Goal: Task Accomplishment & Management: Complete application form

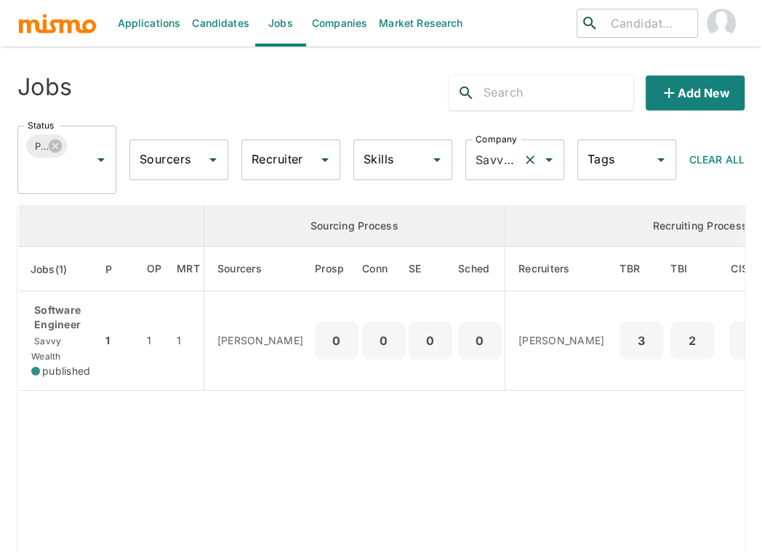
click at [530, 161] on icon "Clear" at bounding box center [529, 160] width 9 height 9
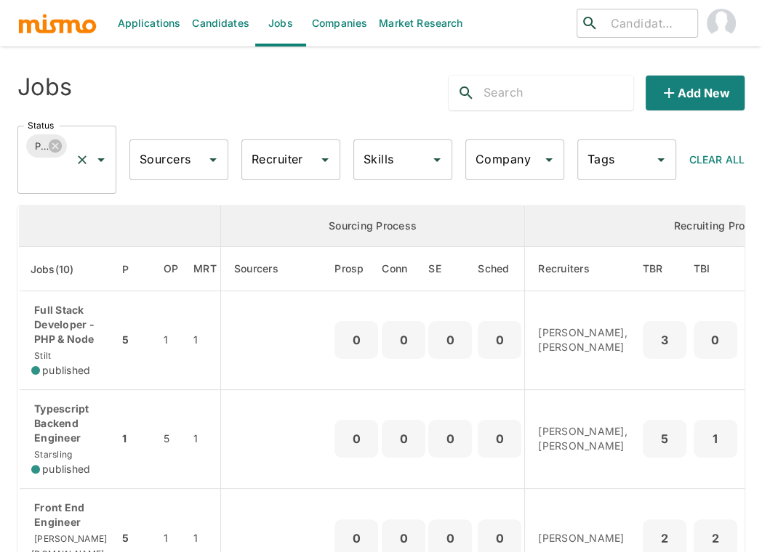
click at [55, 171] on input "Status" at bounding box center [46, 174] width 45 height 28
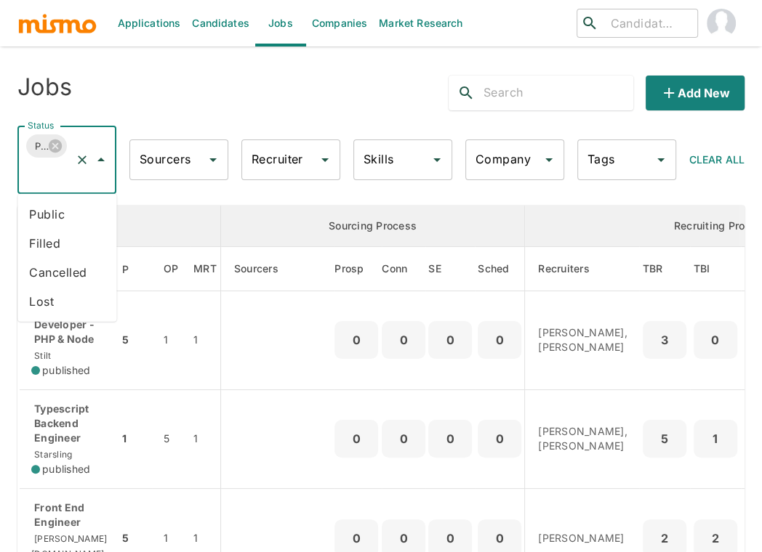
click at [46, 217] on li "Public" at bounding box center [66, 214] width 99 height 29
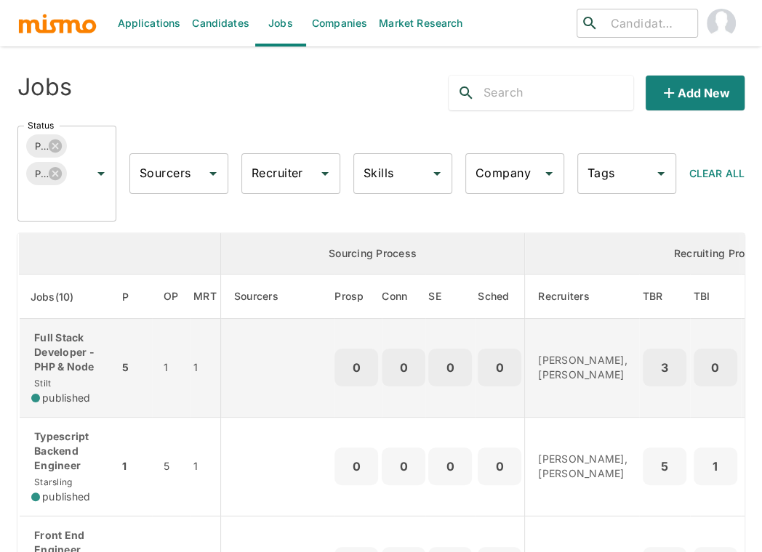
click at [69, 342] on p "Full Stack Developer - PHP & Node" at bounding box center [69, 353] width 76 height 44
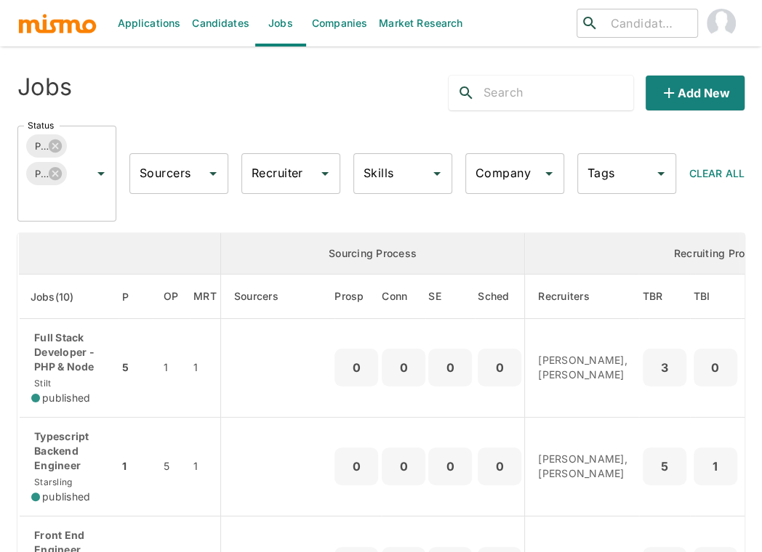
click at [211, 27] on link "Candidates" at bounding box center [220, 23] width 69 height 47
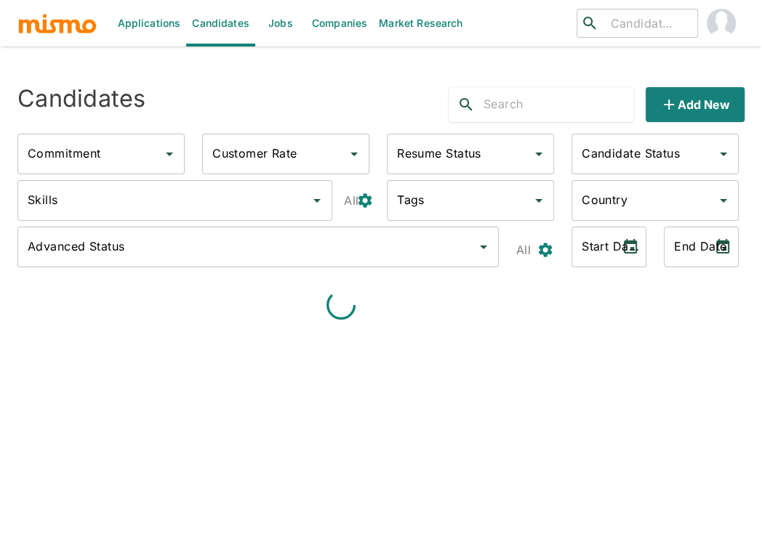
type input "Full-Time"
type input "Available"
click at [195, 195] on input "Skills" at bounding box center [164, 201] width 280 height 28
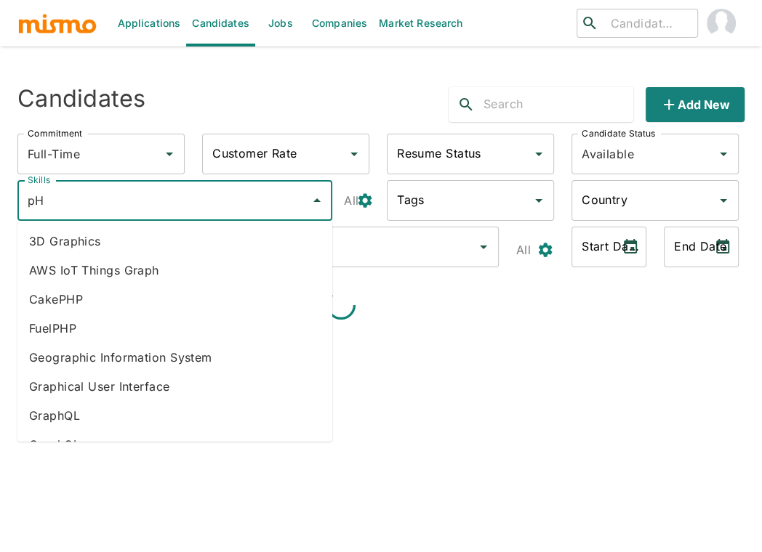
type input "pHP"
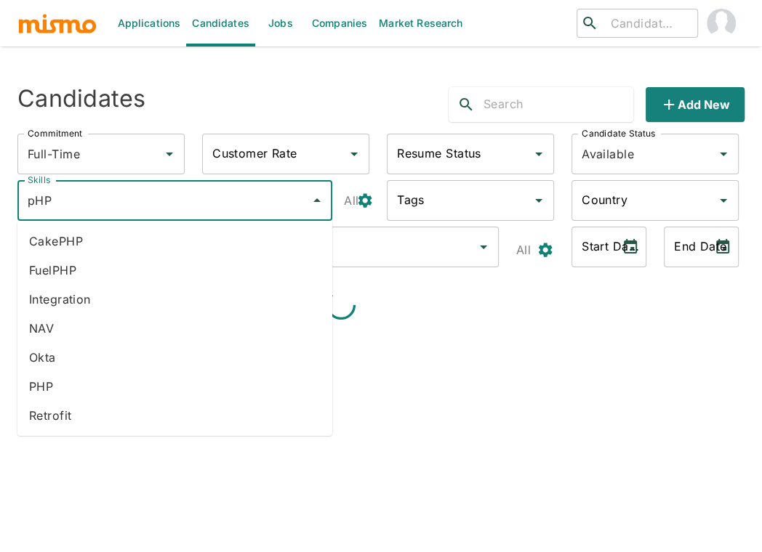
click at [64, 389] on li "PHP" at bounding box center [174, 386] width 315 height 29
type input "node"
click at [84, 294] on li "Node JS" at bounding box center [174, 299] width 315 height 29
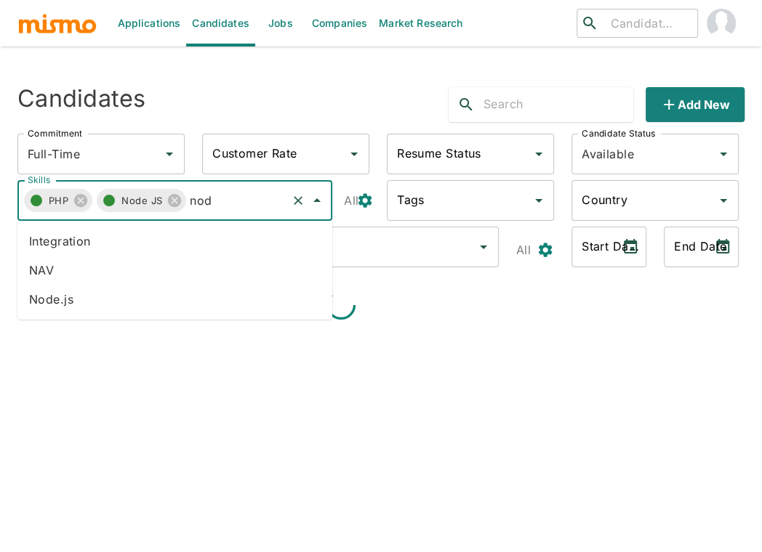
type input "node"
click at [73, 302] on li "Node.js" at bounding box center [174, 299] width 315 height 29
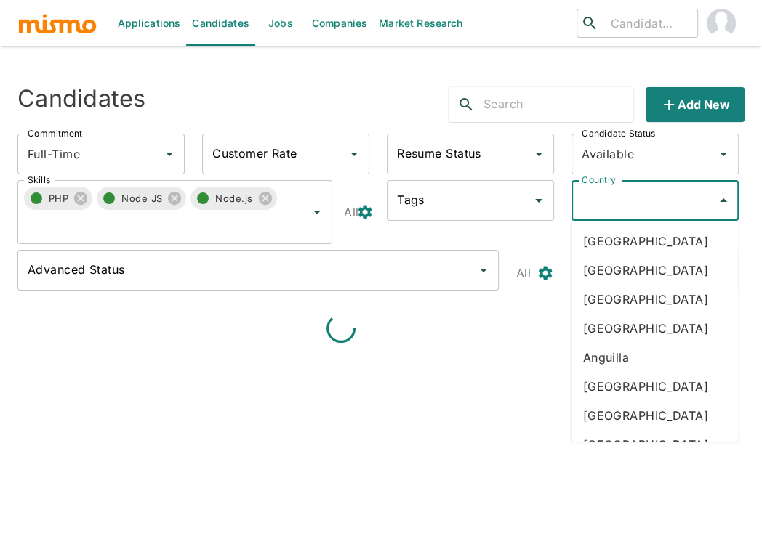
click at [637, 198] on input "Country" at bounding box center [644, 201] width 132 height 28
type input "arg"
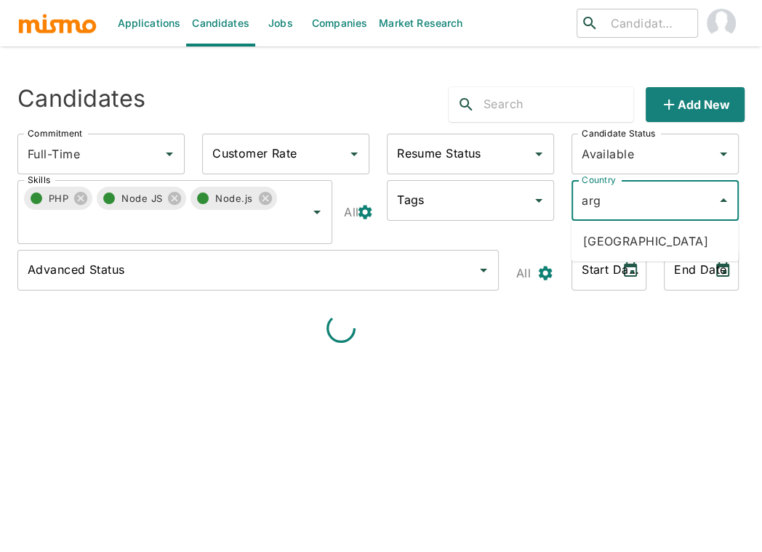
click at [647, 235] on li "Argentina" at bounding box center [654, 241] width 167 height 29
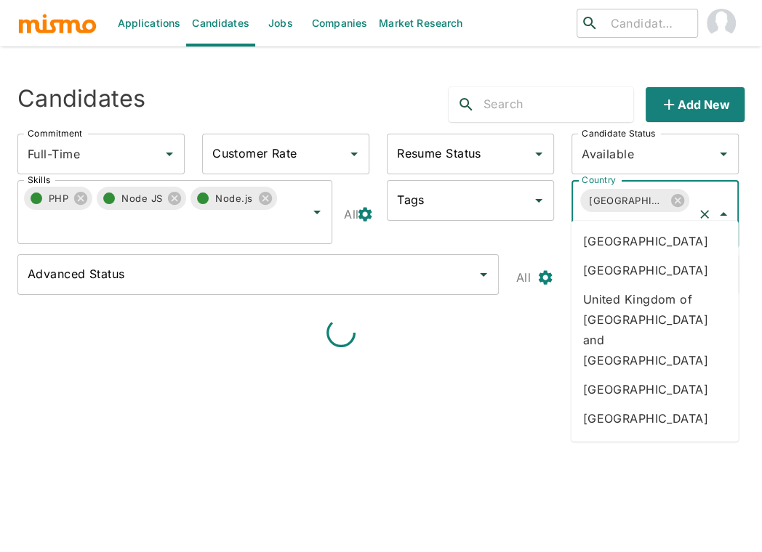
type input "bra"
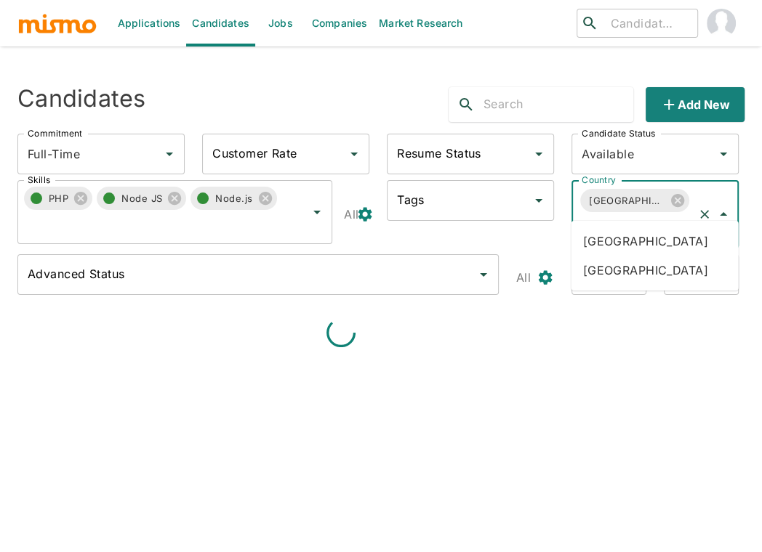
click at [655, 234] on li "Brazil" at bounding box center [654, 241] width 167 height 29
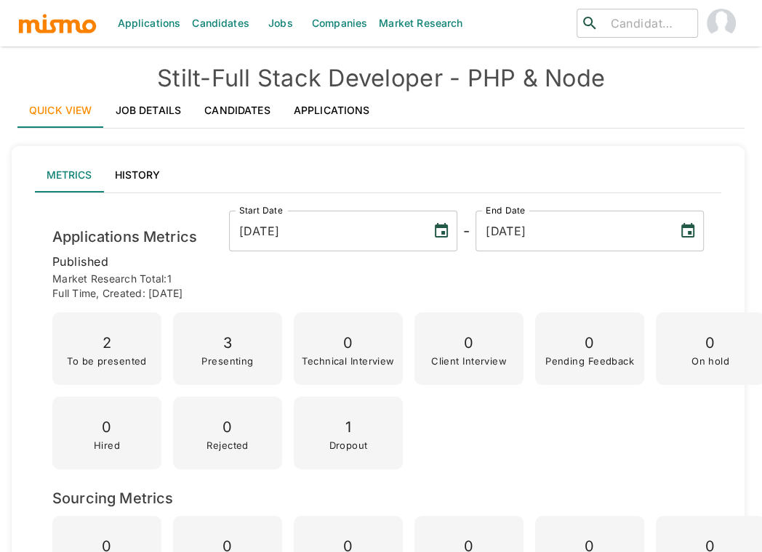
click at [339, 102] on link "Applications" at bounding box center [332, 110] width 100 height 35
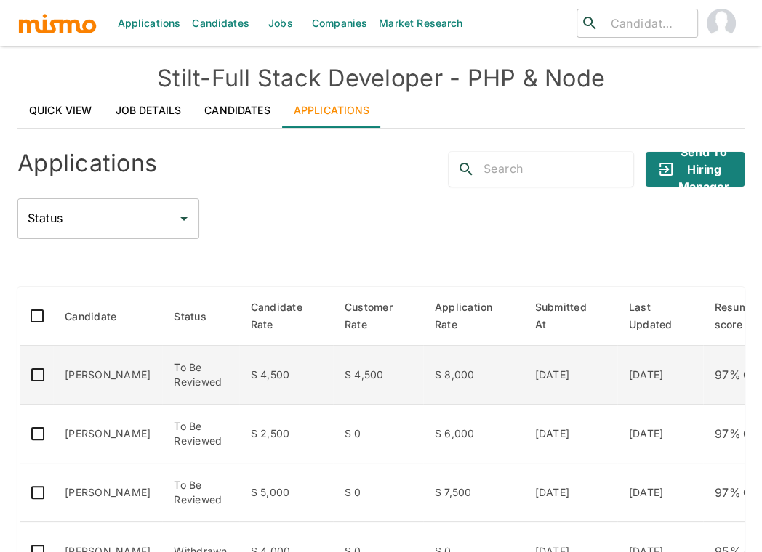
click at [239, 364] on td "$ 4,500" at bounding box center [286, 375] width 94 height 59
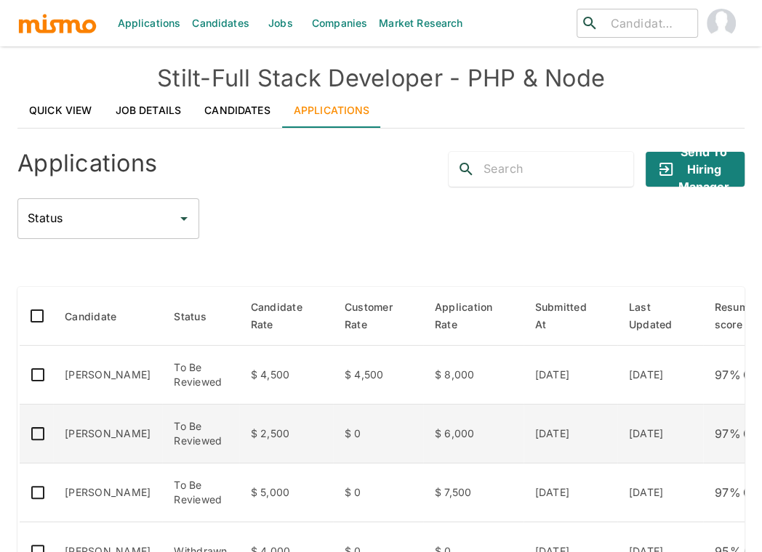
click at [195, 435] on td "To Be Reviewed" at bounding box center [200, 434] width 76 height 59
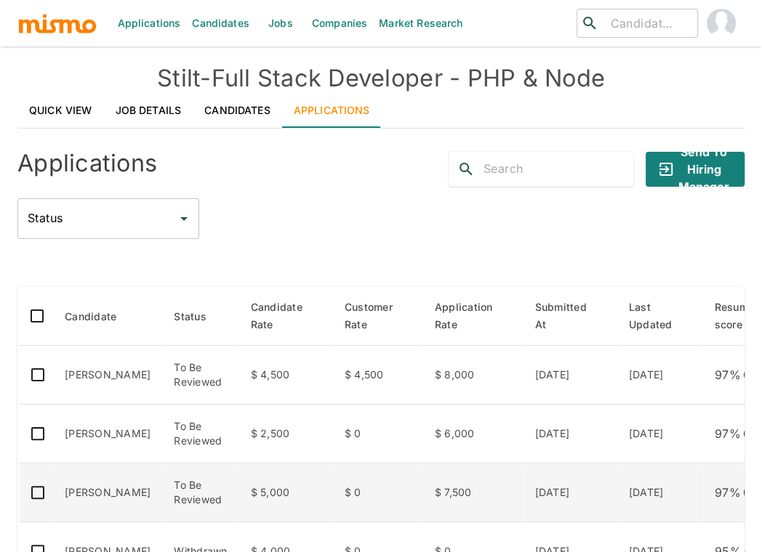
click at [187, 490] on td "To Be Reviewed" at bounding box center [200, 493] width 76 height 59
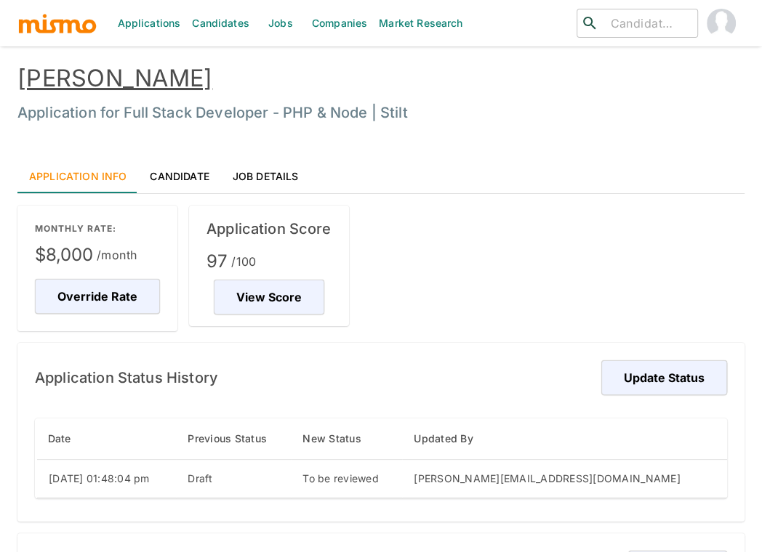
click at [183, 172] on link "Candidate" at bounding box center [179, 175] width 82 height 35
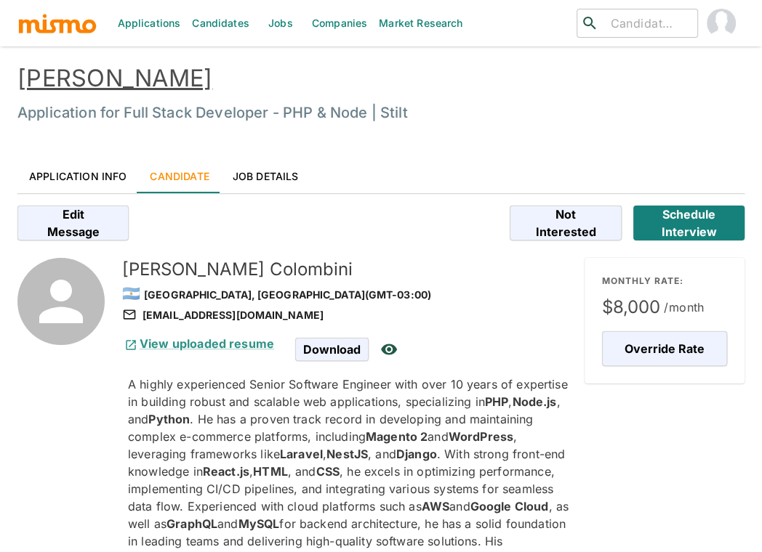
click at [427, 425] on span ". He has a proven track record in developing and maintaining complex e-commerce…" at bounding box center [330, 428] width 405 height 32
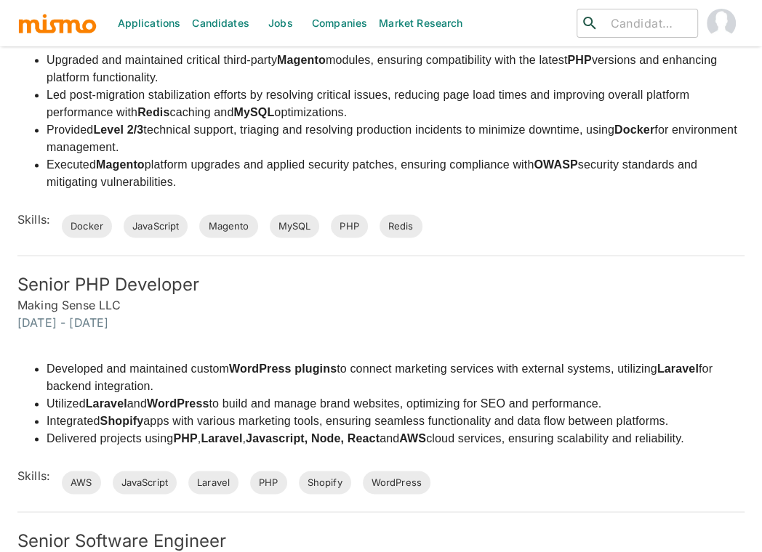
scroll to position [1195, 0]
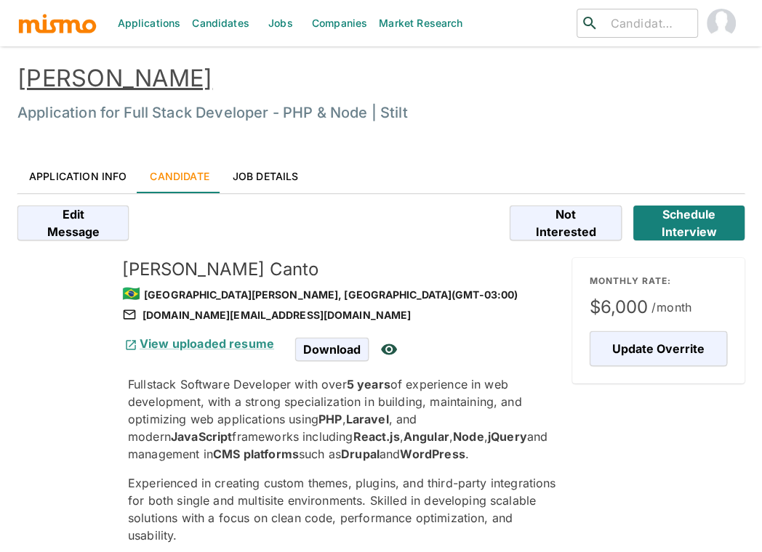
click at [400, 459] on strong "WordPress" at bounding box center [432, 454] width 65 height 15
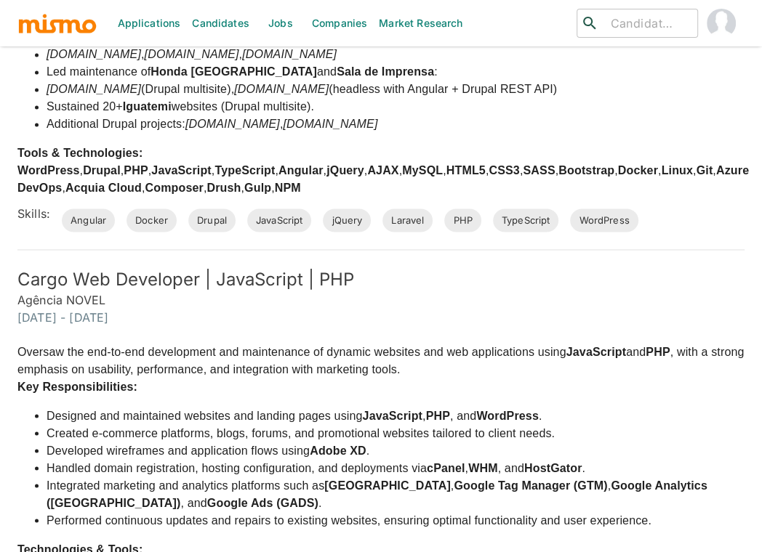
scroll to position [1485, 0]
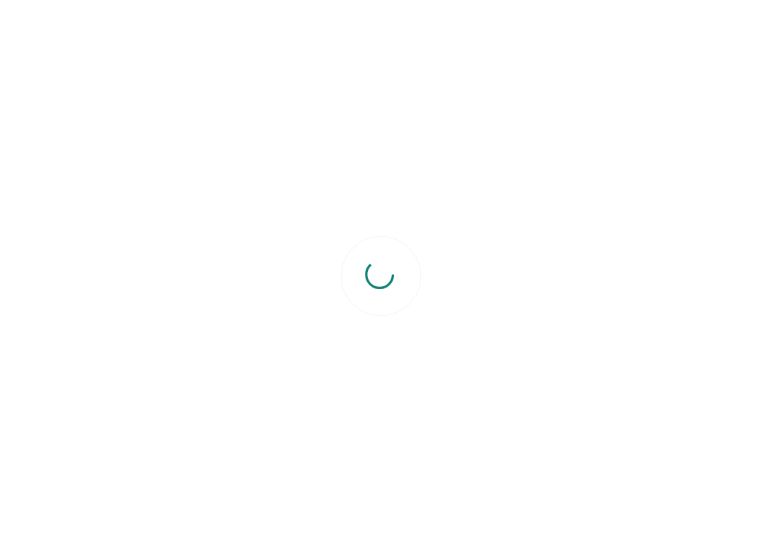
click at [711, 44] on div at bounding box center [381, 276] width 762 height 552
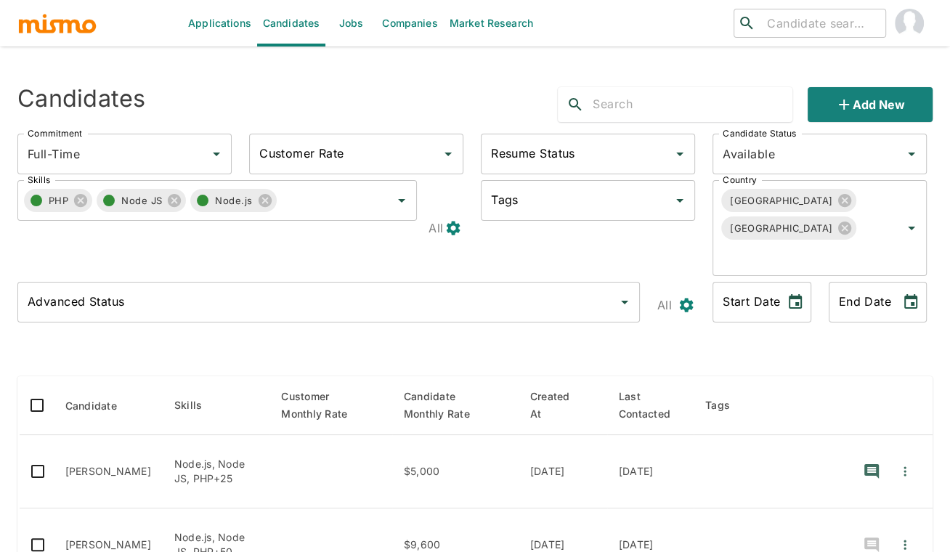
click at [253, 340] on div at bounding box center [475, 352] width 916 height 25
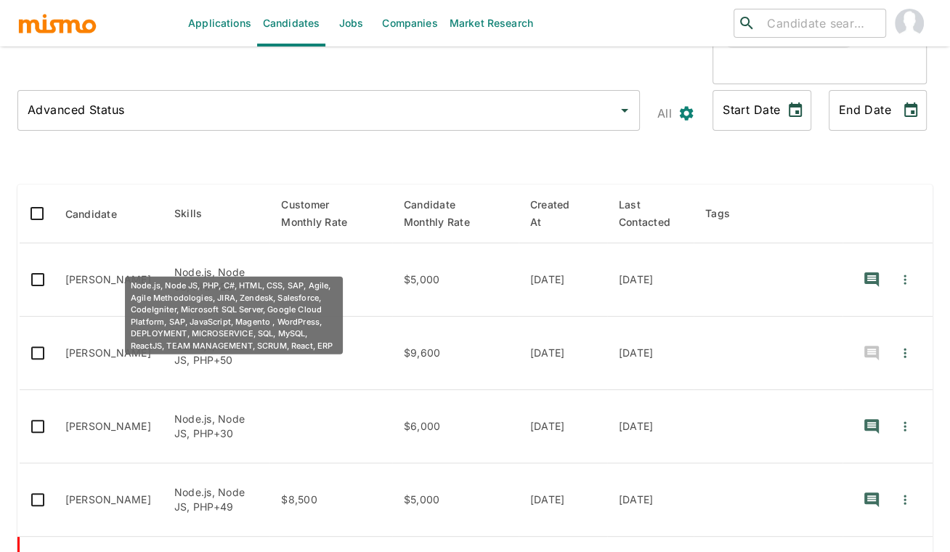
scroll to position [193, 0]
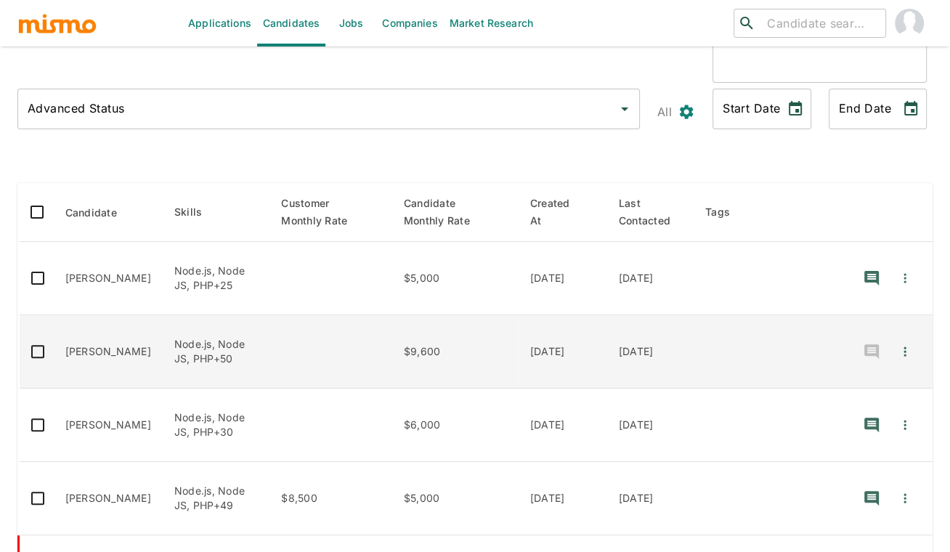
click at [110, 320] on td "Felipe Souza" at bounding box center [108, 351] width 109 height 73
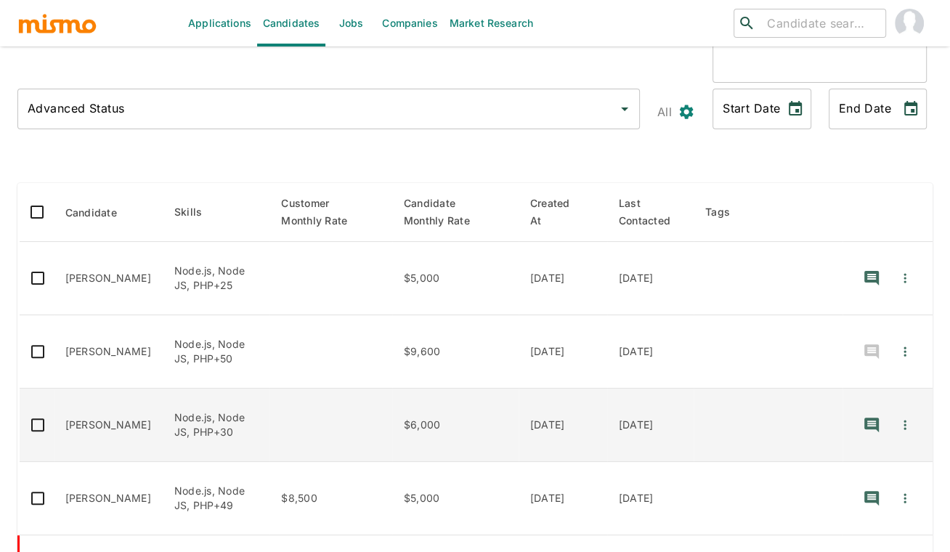
click at [94, 407] on td "Eduardo Conte" at bounding box center [108, 425] width 109 height 73
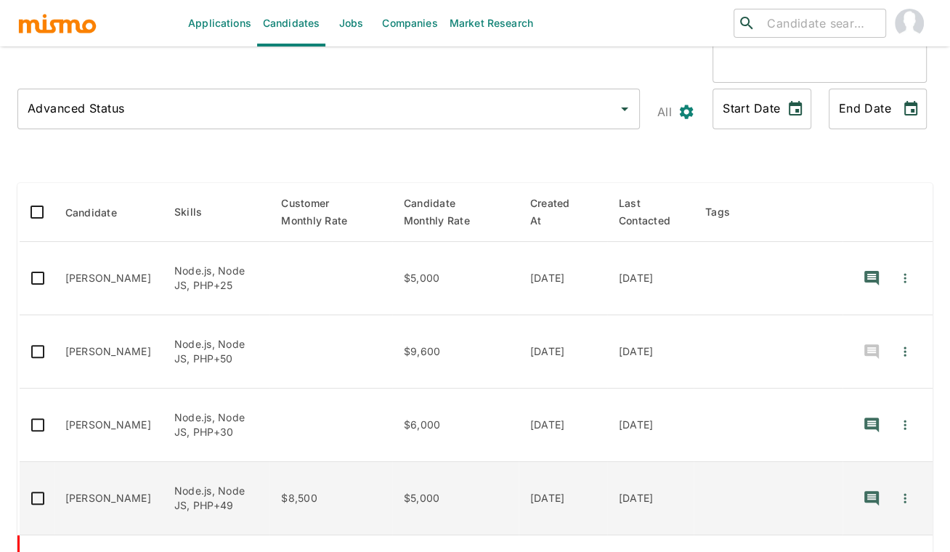
click at [180, 485] on td "Node.js, Node JS, PHP+49" at bounding box center [216, 498] width 107 height 73
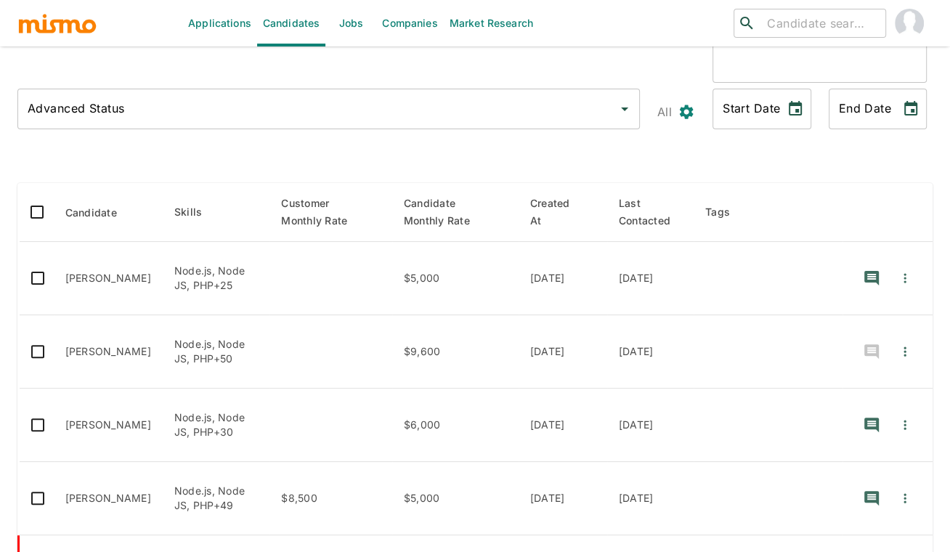
click at [7, 394] on html "Applications Candidates Jobs Companies Market Research ​ ​ Sending Emails ... C…" at bounding box center [475, 100] width 950 height 587
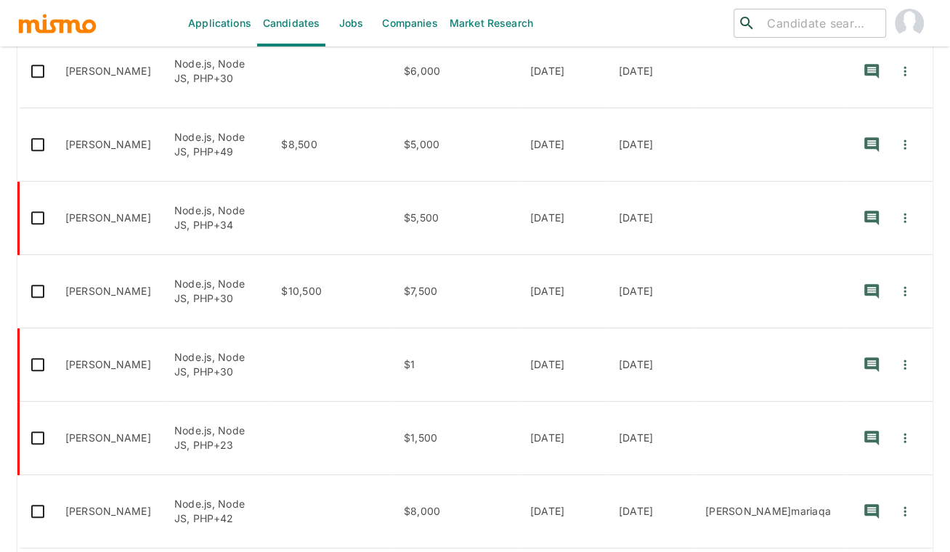
scroll to position [549, 0]
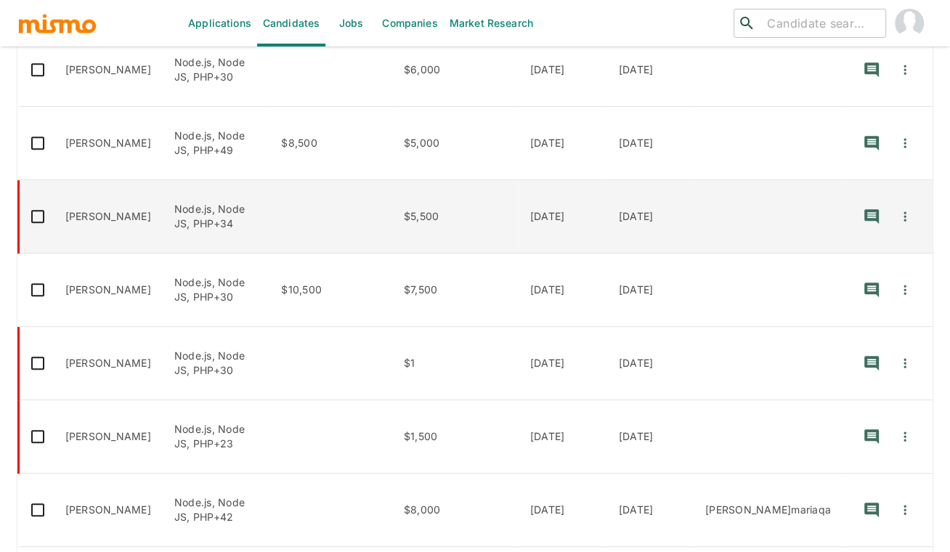
click at [270, 183] on td "Node.js, Node JS, PHP+34" at bounding box center [216, 216] width 107 height 73
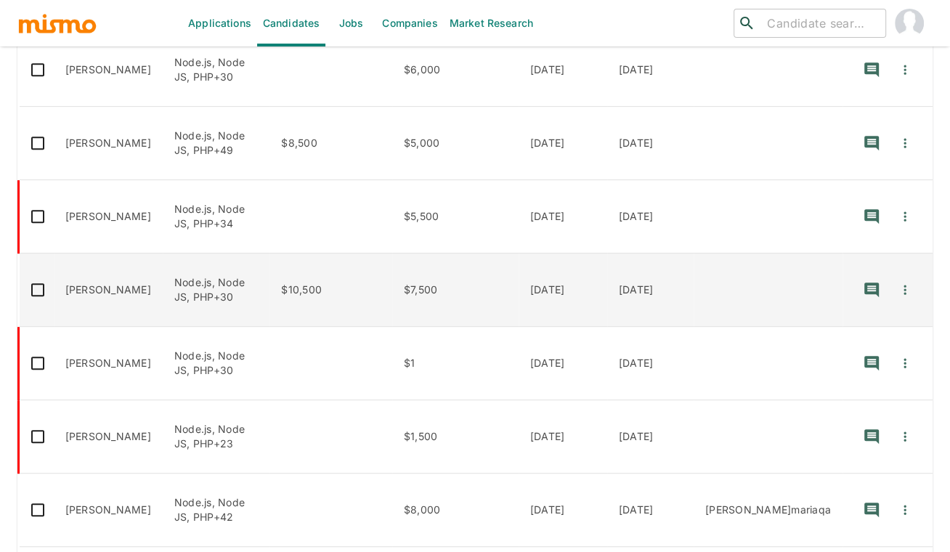
click at [157, 266] on td "Rarysh Souza" at bounding box center [108, 290] width 109 height 73
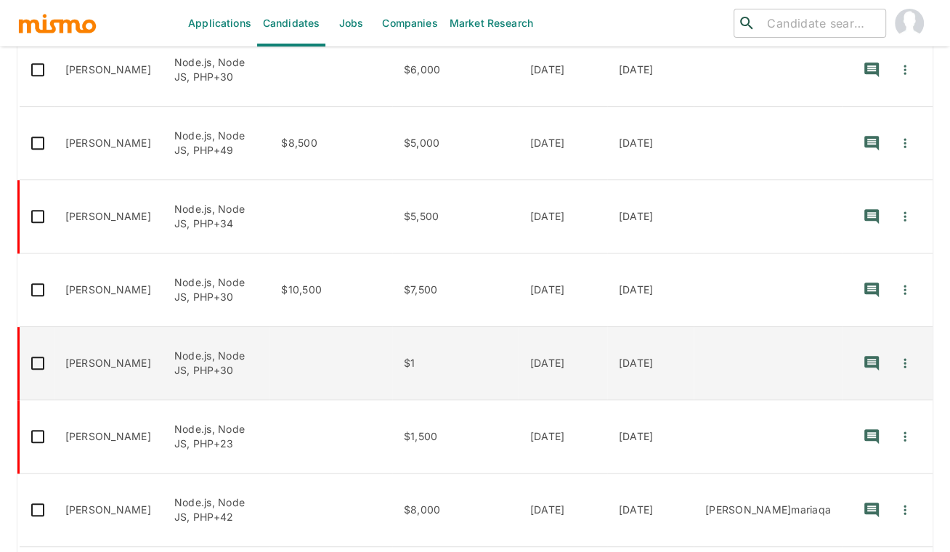
click at [270, 345] on td "Node.js, Node JS, PHP+30" at bounding box center [216, 363] width 107 height 73
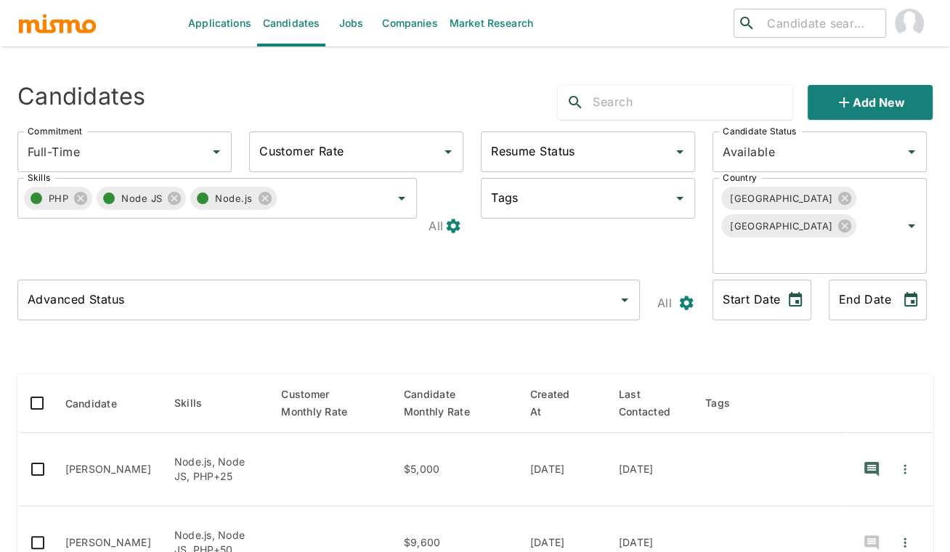
scroll to position [0, 0]
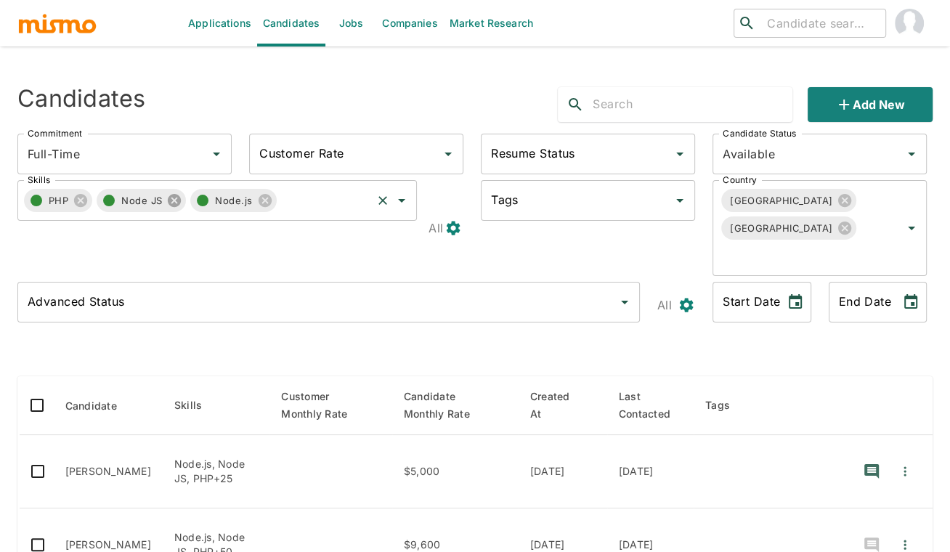
click at [172, 194] on icon at bounding box center [174, 200] width 13 height 13
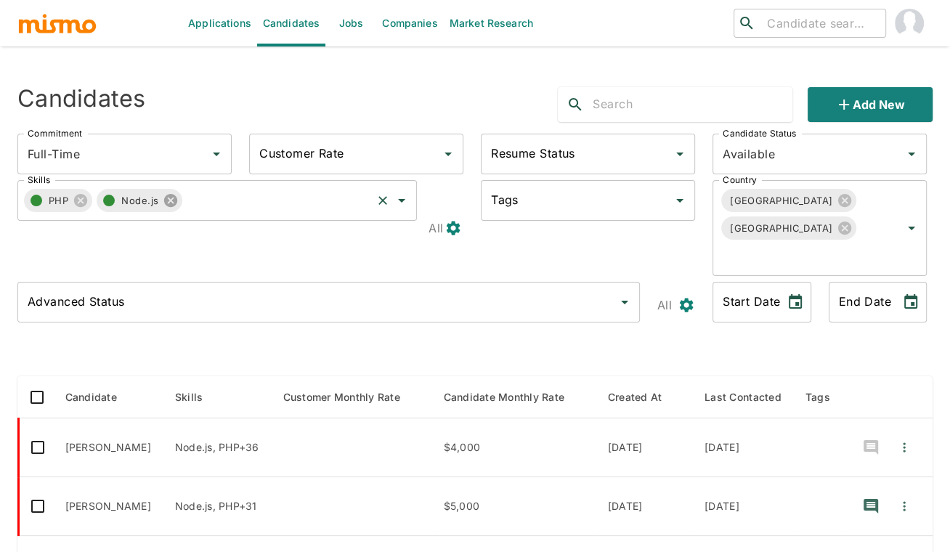
click at [172, 194] on icon at bounding box center [170, 200] width 13 height 13
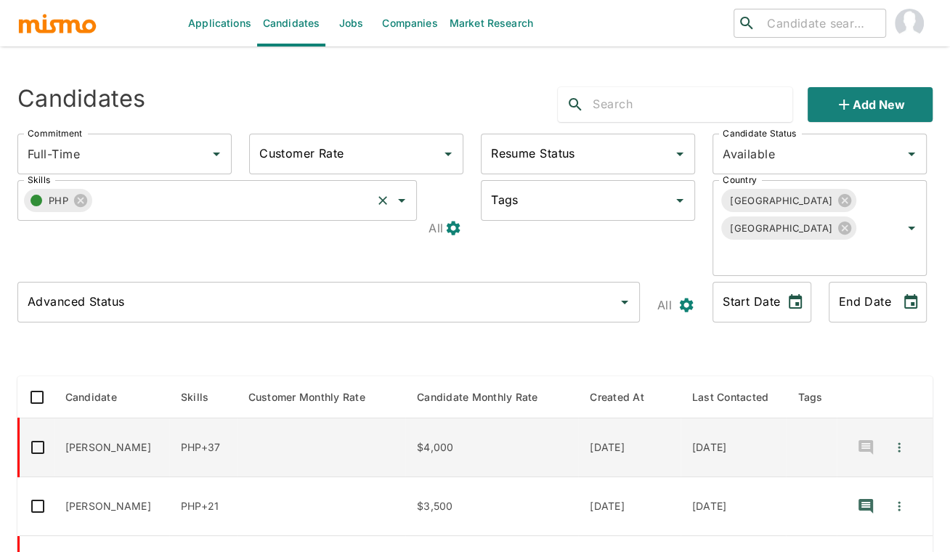
click at [130, 419] on td "Diego de Andrade" at bounding box center [112, 448] width 116 height 59
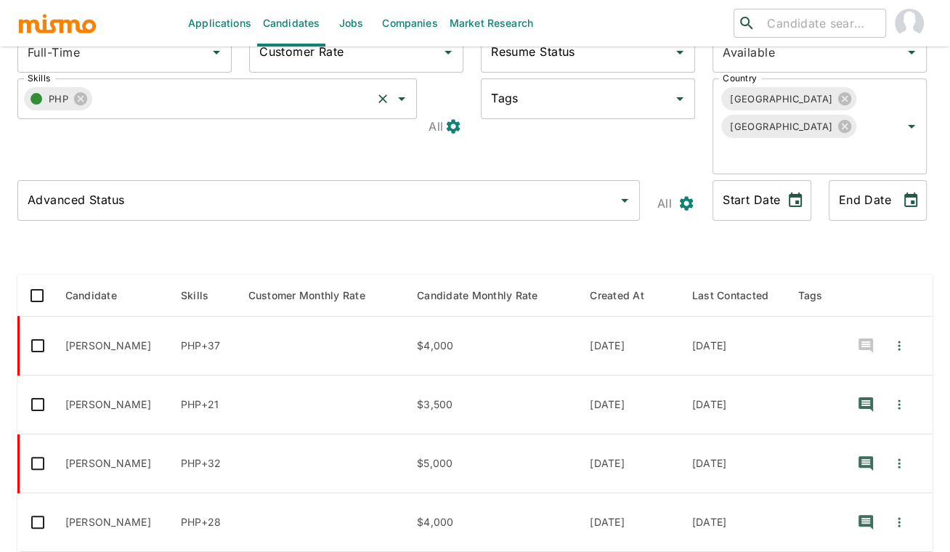
scroll to position [129, 0]
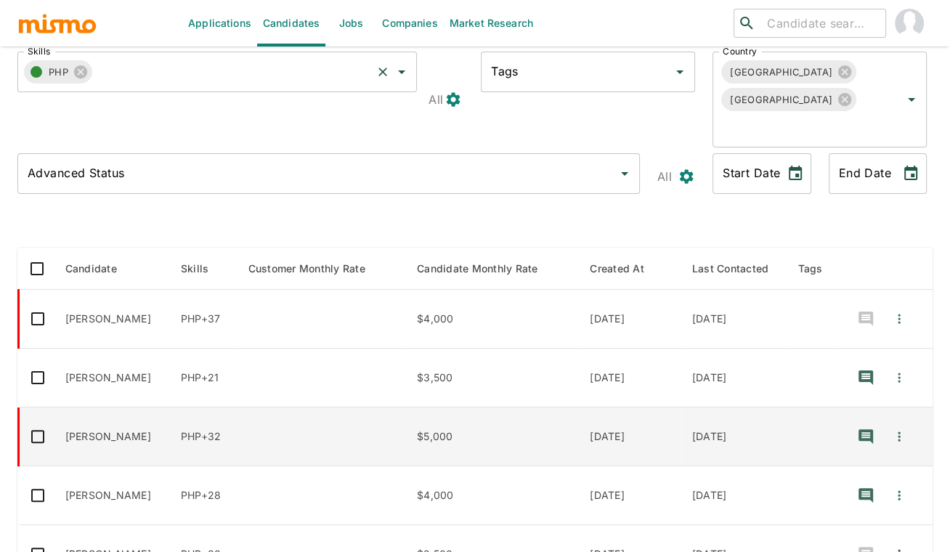
click at [108, 408] on td "Juan Agustin Zitelli" at bounding box center [112, 437] width 116 height 59
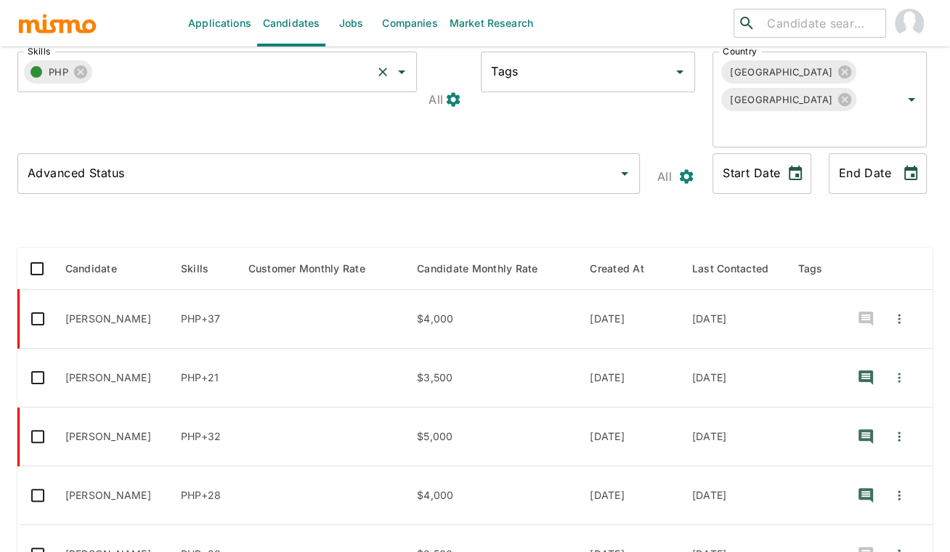
click at [14, 459] on html "Applications Candidates Jobs Companies Market Research ​ ​ Sending Emails ... C…" at bounding box center [475, 164] width 950 height 587
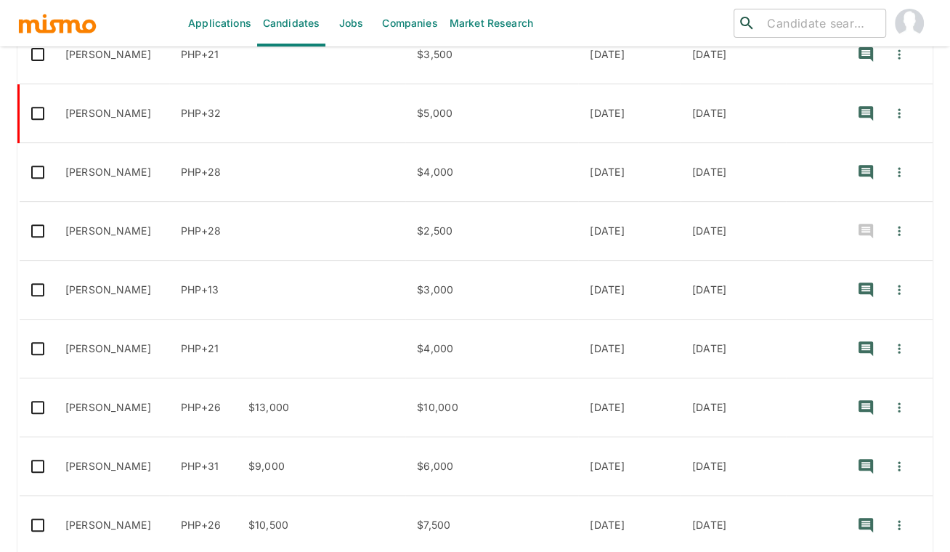
scroll to position [472, 0]
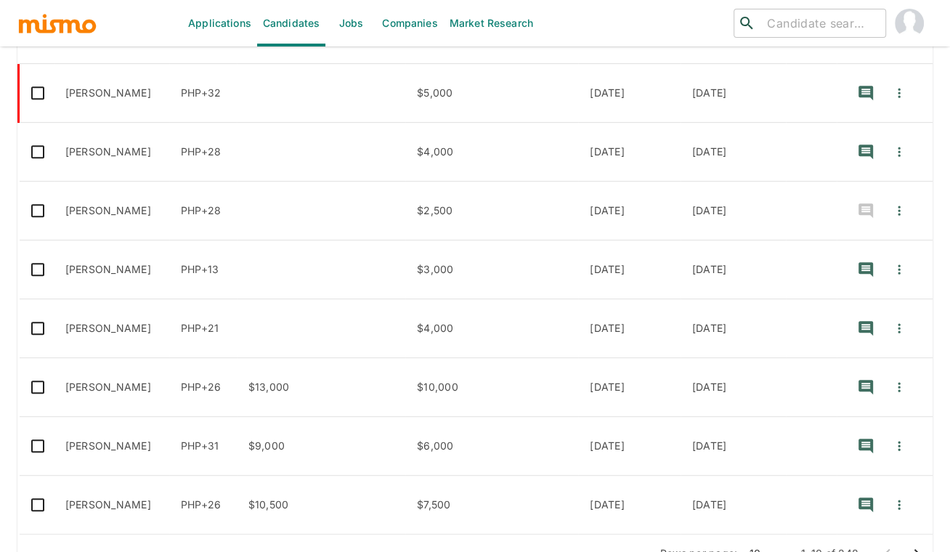
click at [912, 545] on icon "Go to next page" at bounding box center [916, 553] width 17 height 17
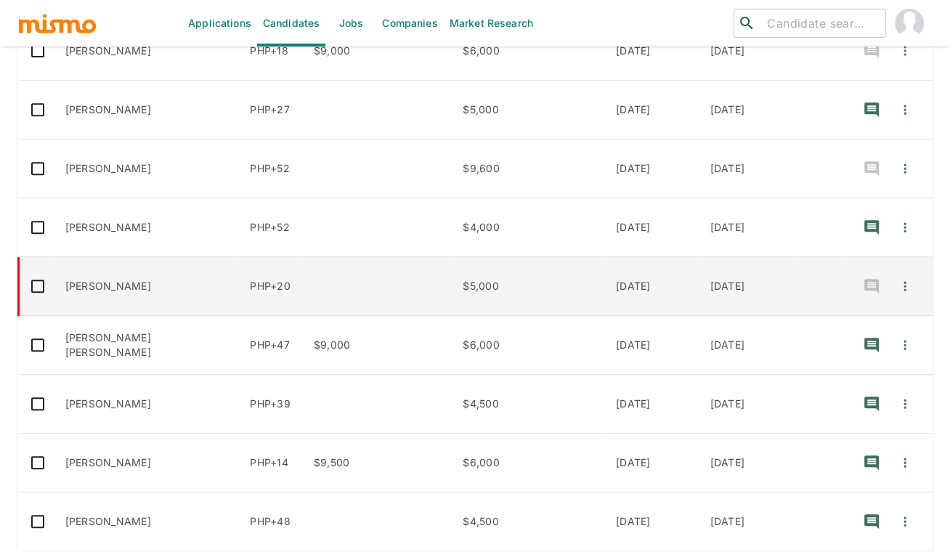
click at [339, 257] on td "enhanced table" at bounding box center [376, 286] width 149 height 59
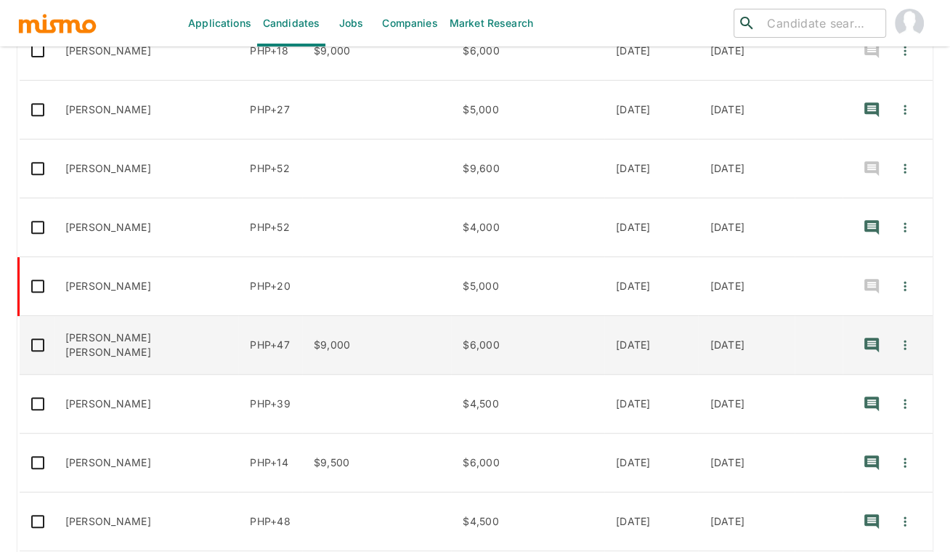
click at [185, 316] on td "Daniel Röhers Moura" at bounding box center [146, 345] width 185 height 59
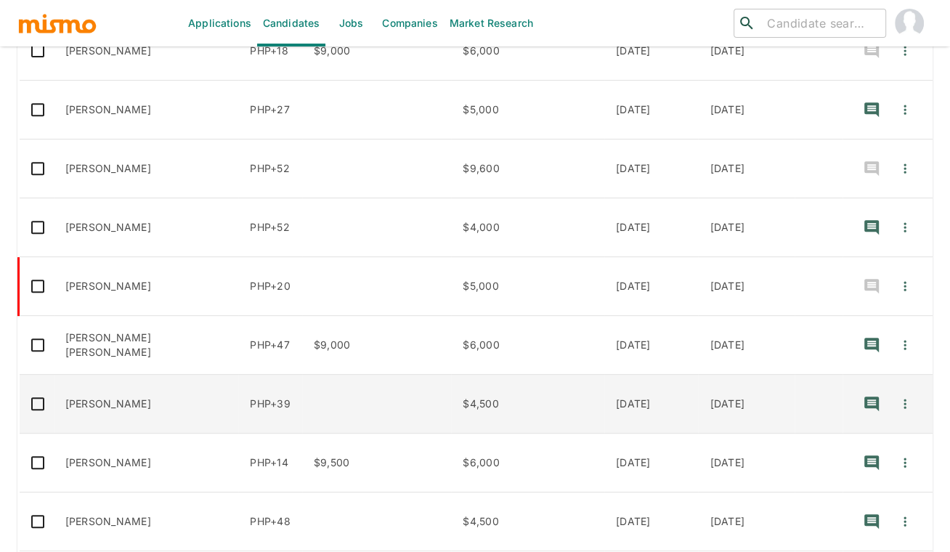
click at [238, 375] on td "PHP+39" at bounding box center [270, 404] width 64 height 59
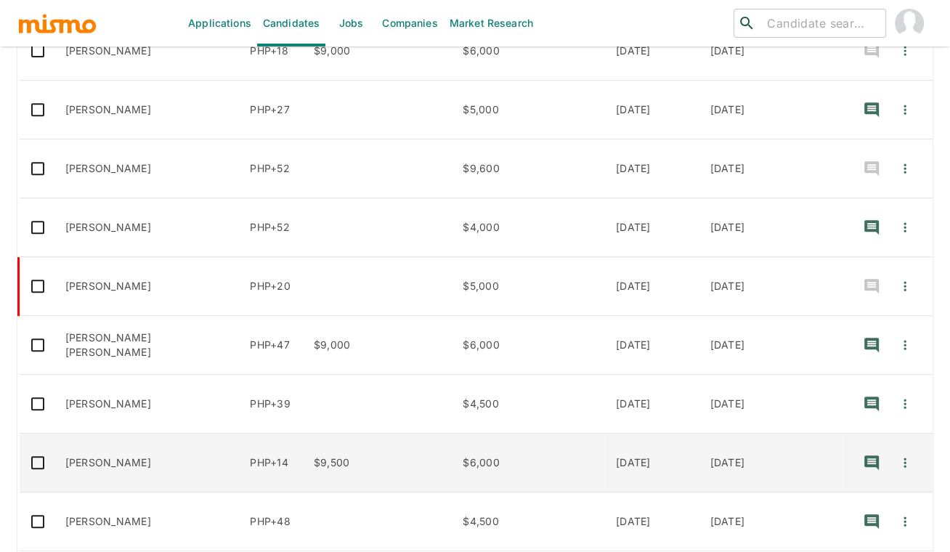
click at [148, 434] on td "Jean Perfoll" at bounding box center [146, 463] width 185 height 59
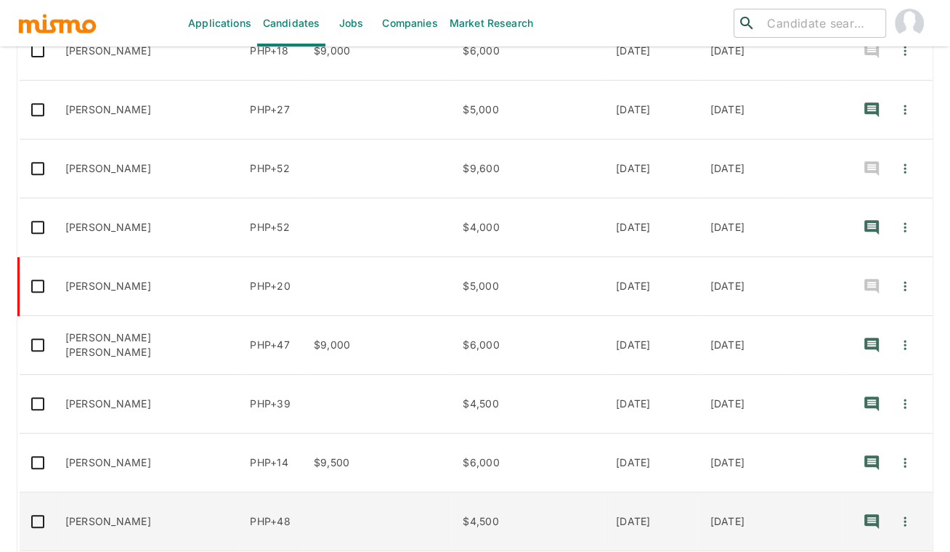
click at [140, 493] on td "David Pires Fagundes" at bounding box center [146, 522] width 185 height 59
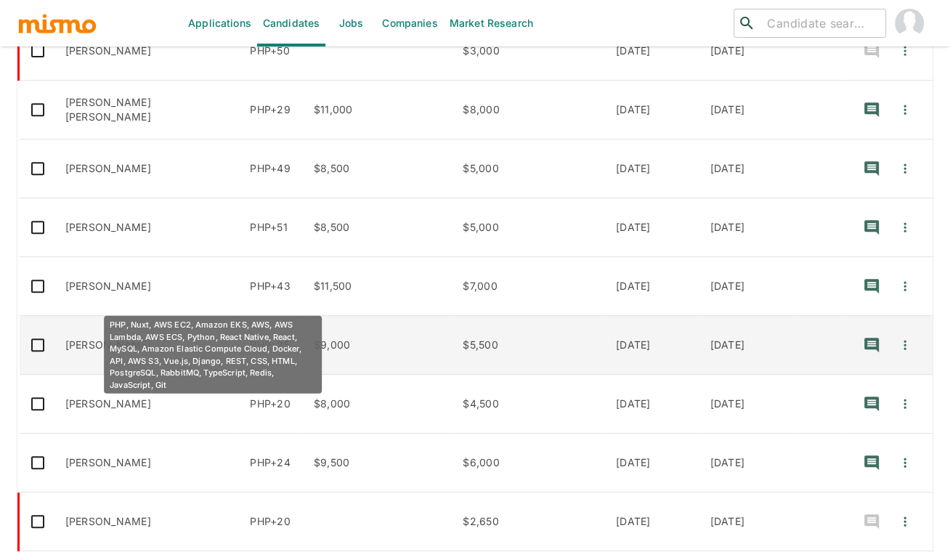
click at [250, 338] on p "PHP+25" at bounding box center [270, 345] width 41 height 15
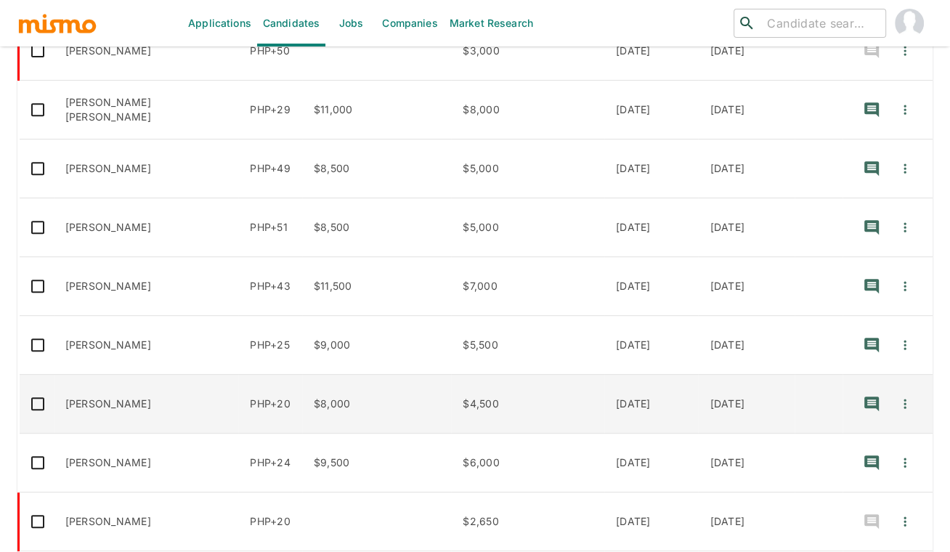
click at [110, 375] on td "Julio Lopes" at bounding box center [146, 404] width 185 height 59
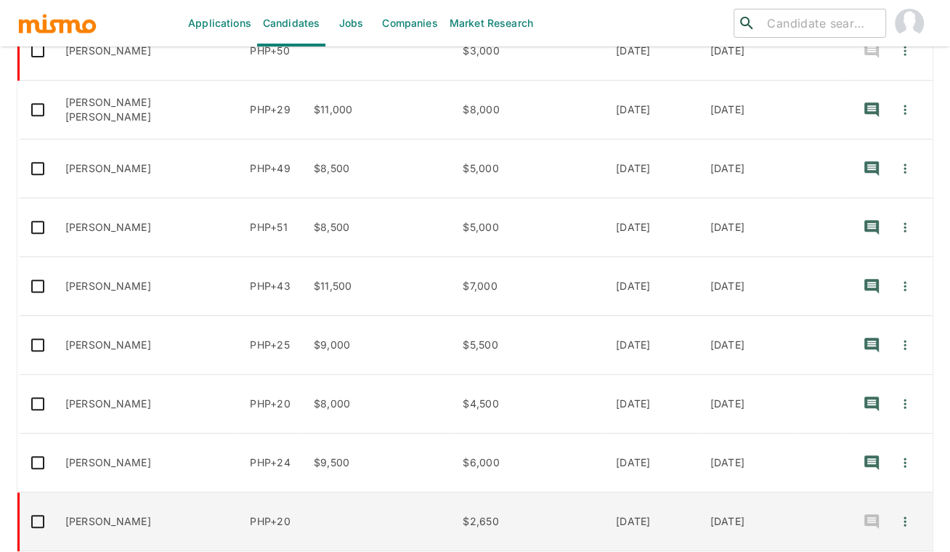
click at [122, 493] on td "Gustavo Maciá" at bounding box center [146, 522] width 185 height 59
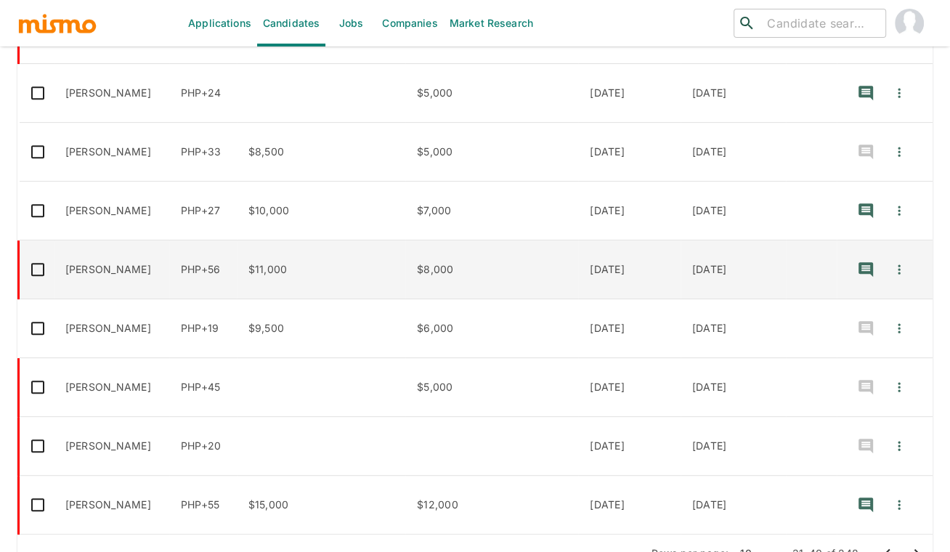
click at [103, 241] on td "Fábio Peruchi" at bounding box center [112, 270] width 116 height 59
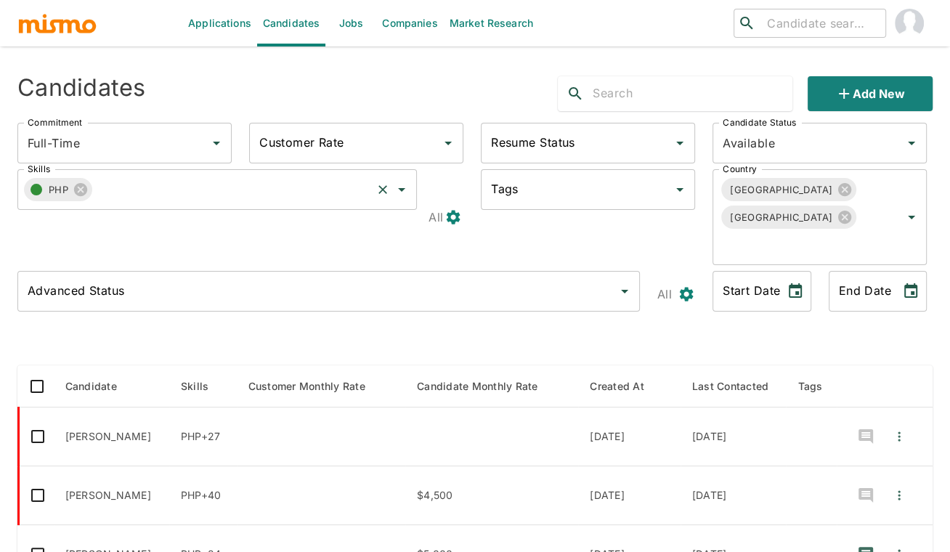
scroll to position [0, 0]
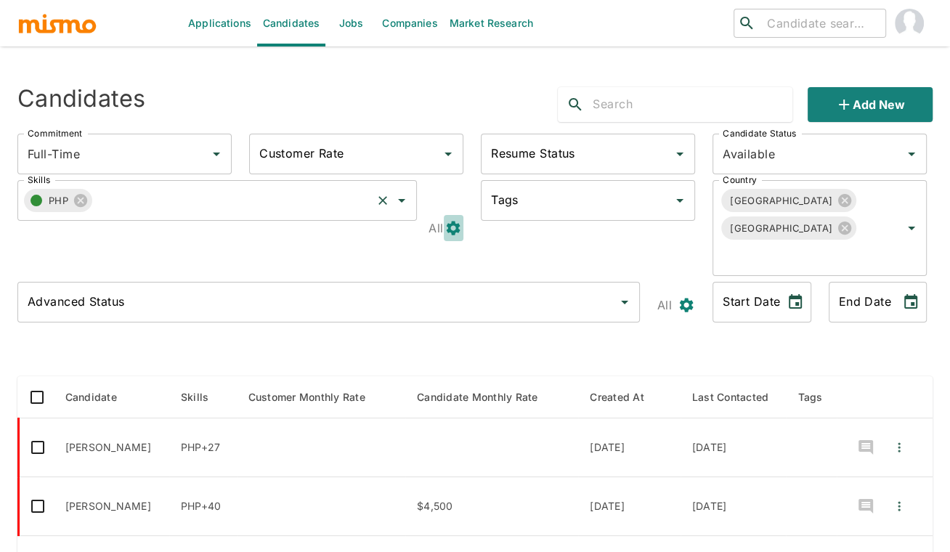
click at [458, 221] on icon "button" at bounding box center [454, 228] width 14 height 14
click at [389, 235] on div at bounding box center [475, 276] width 950 height 552
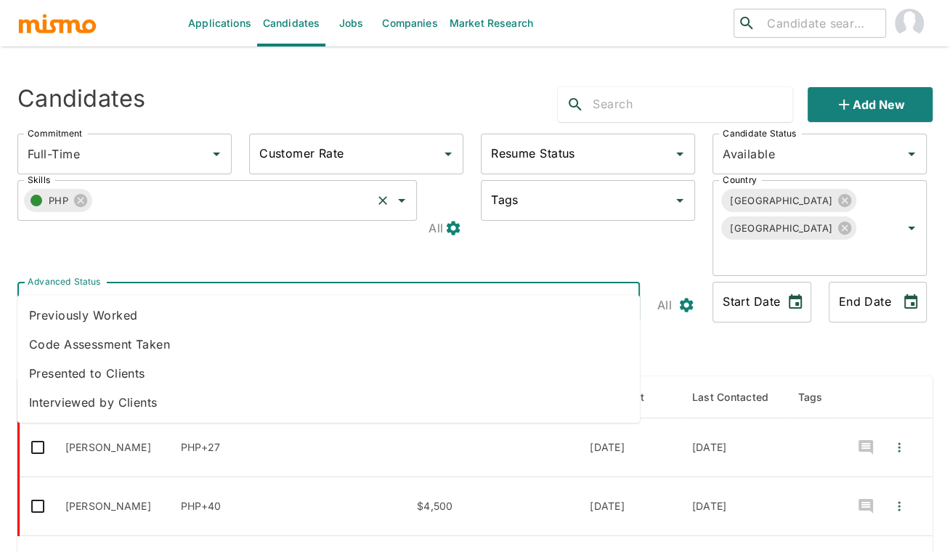
click at [387, 288] on input "Advanced Status" at bounding box center [318, 302] width 588 height 28
click at [322, 407] on li "Interviewed by Clients" at bounding box center [328, 402] width 623 height 29
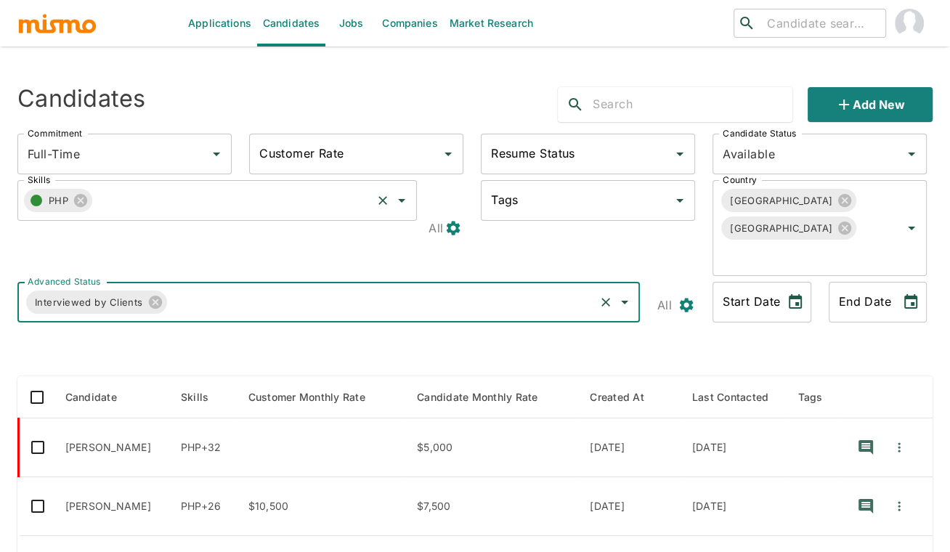
click at [621, 206] on input "Tags" at bounding box center [577, 201] width 179 height 28
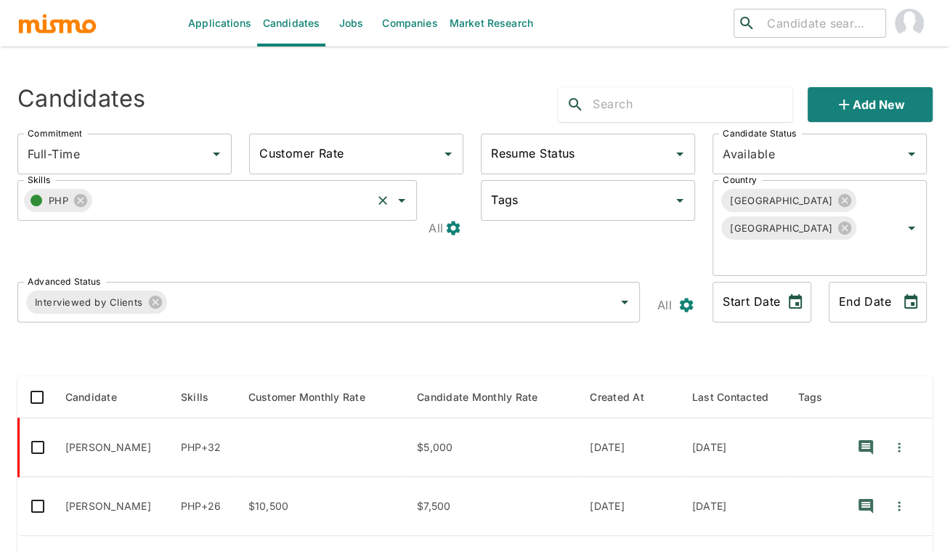
click at [341, 238] on div "Skills PHP Skills" at bounding box center [214, 225] width 417 height 113
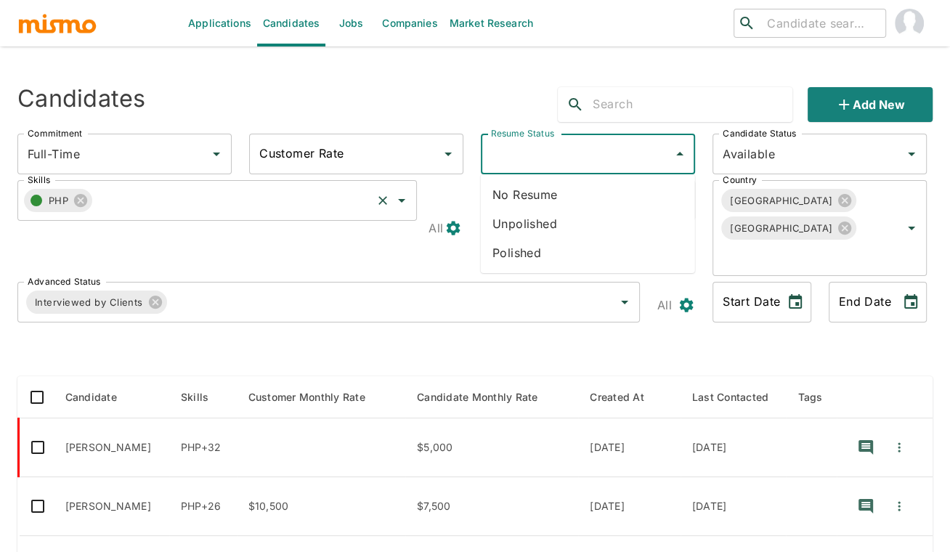
click at [530, 160] on input "Resume Status" at bounding box center [577, 154] width 179 height 28
click at [525, 254] on li "Polished" at bounding box center [588, 252] width 214 height 29
type input "Polished"
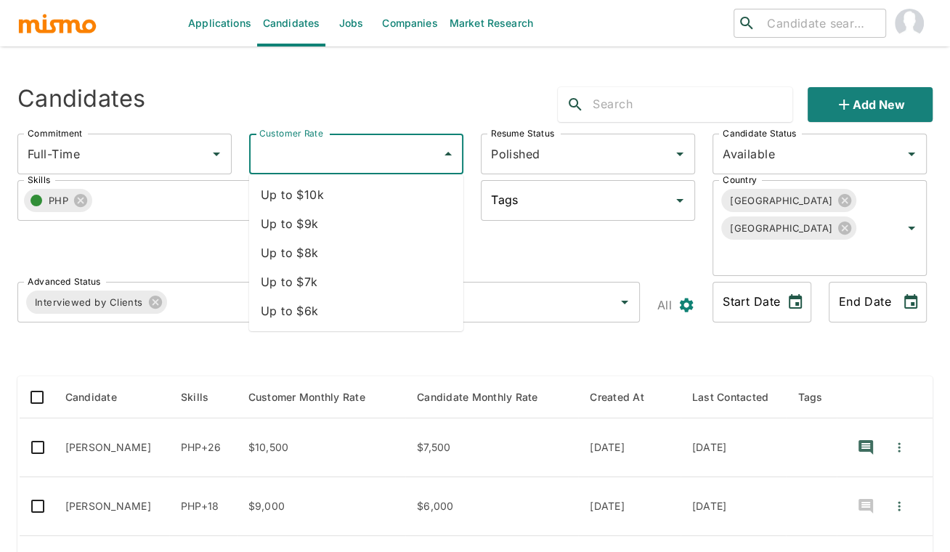
click at [382, 144] on input "Customer Rate" at bounding box center [345, 154] width 179 height 28
click at [395, 101] on div "Candidates Add new" at bounding box center [469, 99] width 927 height 47
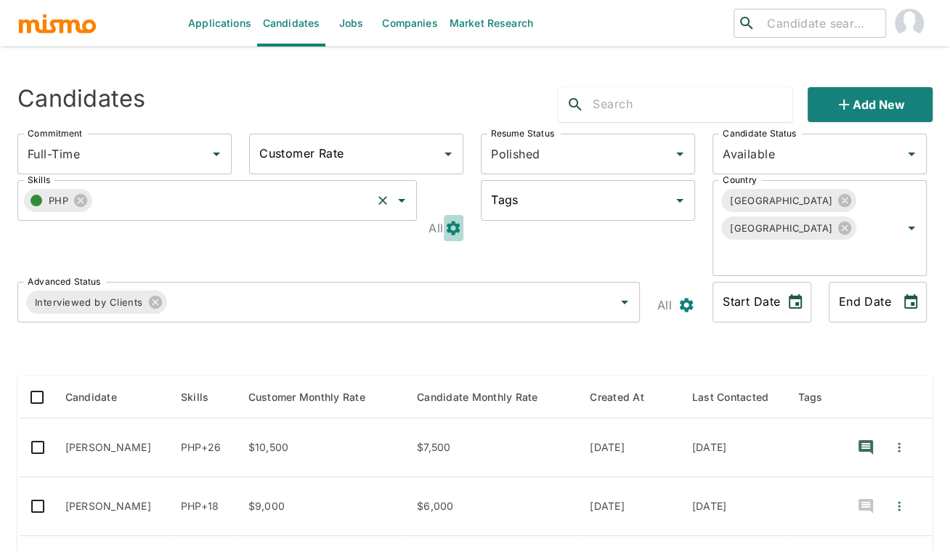
click at [449, 219] on icon "button" at bounding box center [453, 227] width 17 height 17
click at [461, 280] on li "Any" at bounding box center [465, 276] width 45 height 29
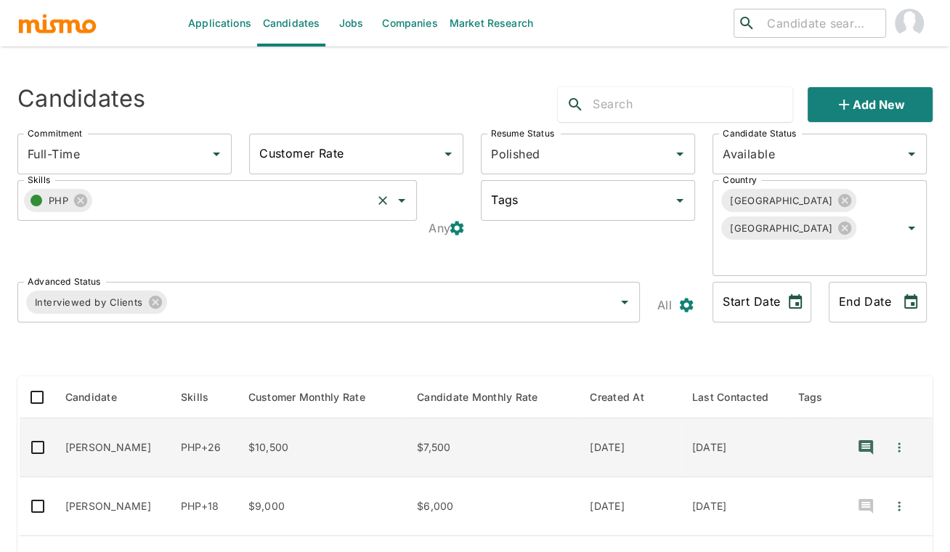
click at [97, 419] on td "Martín Acosta" at bounding box center [112, 448] width 116 height 59
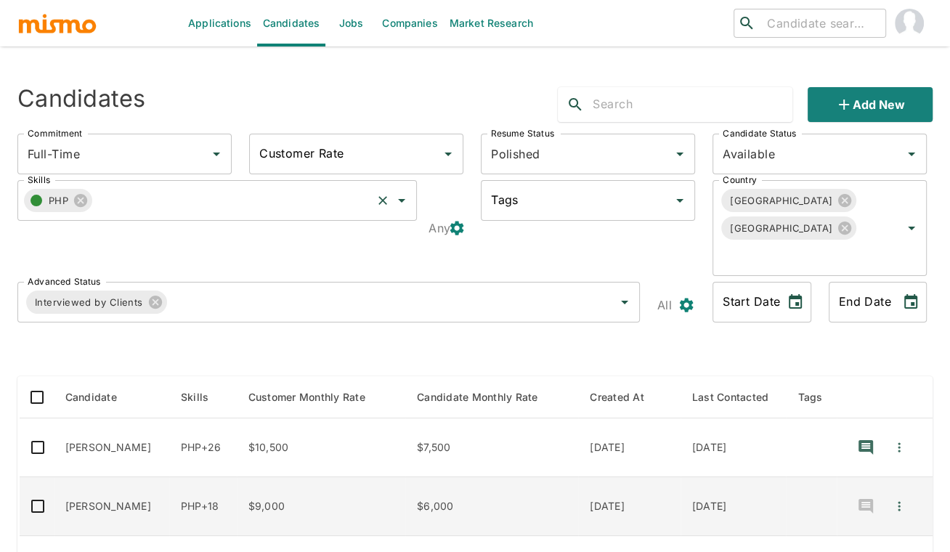
click at [264, 477] on td "$9,000" at bounding box center [321, 506] width 169 height 59
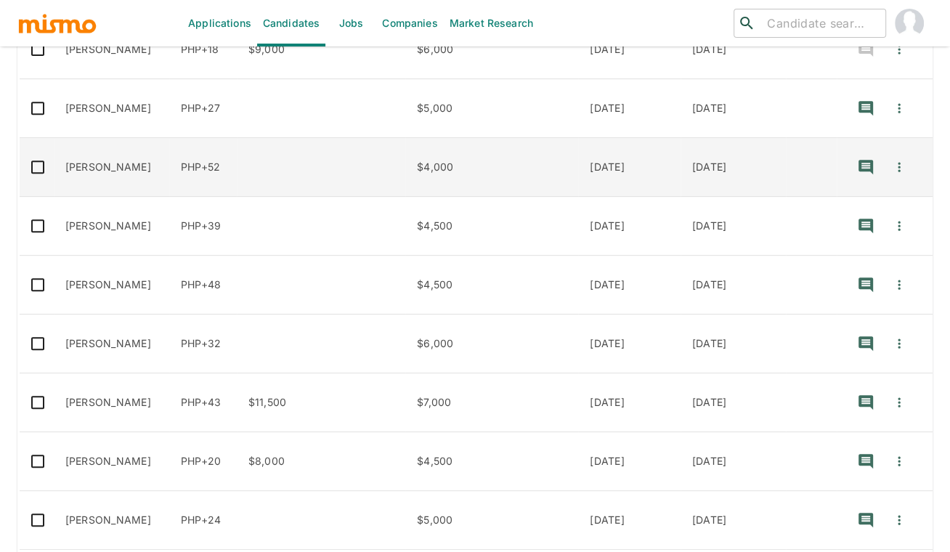
scroll to position [472, 0]
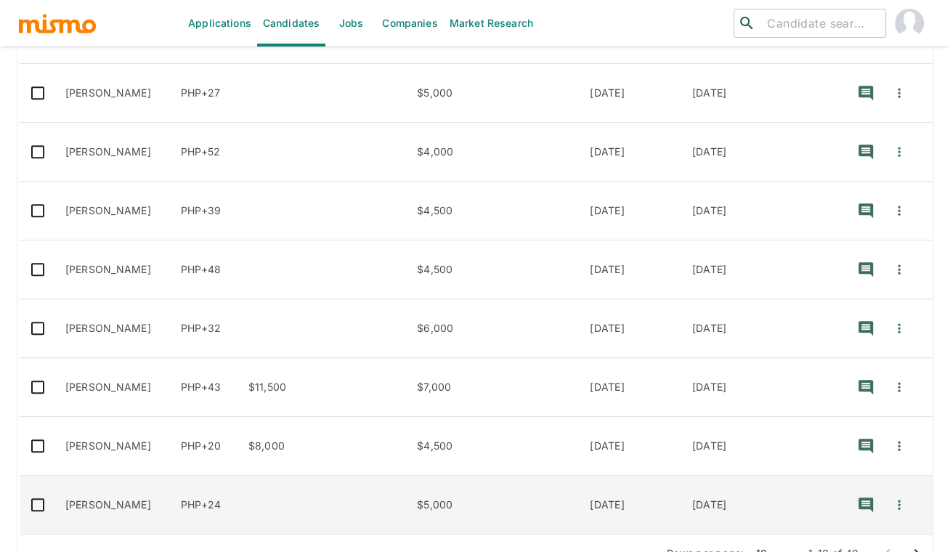
click at [545, 476] on td "$5,000" at bounding box center [491, 505] width 173 height 59
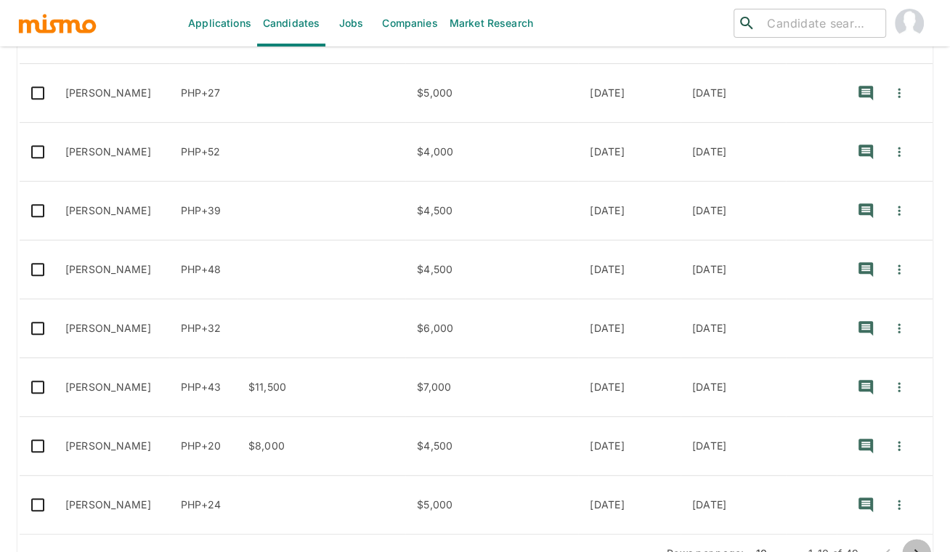
click at [913, 545] on icon "Go to next page" at bounding box center [916, 553] width 17 height 17
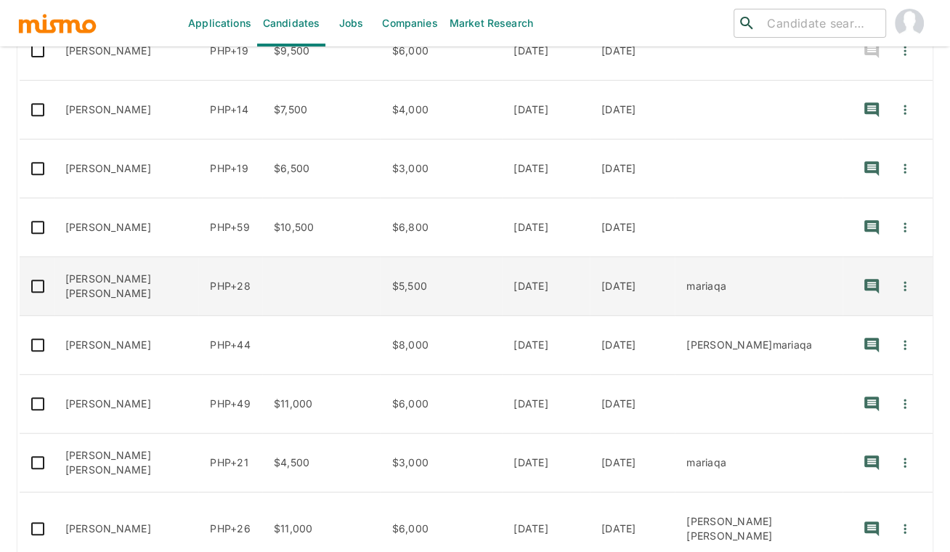
click at [83, 257] on td "Wallace de Freitas Branco" at bounding box center [126, 286] width 145 height 59
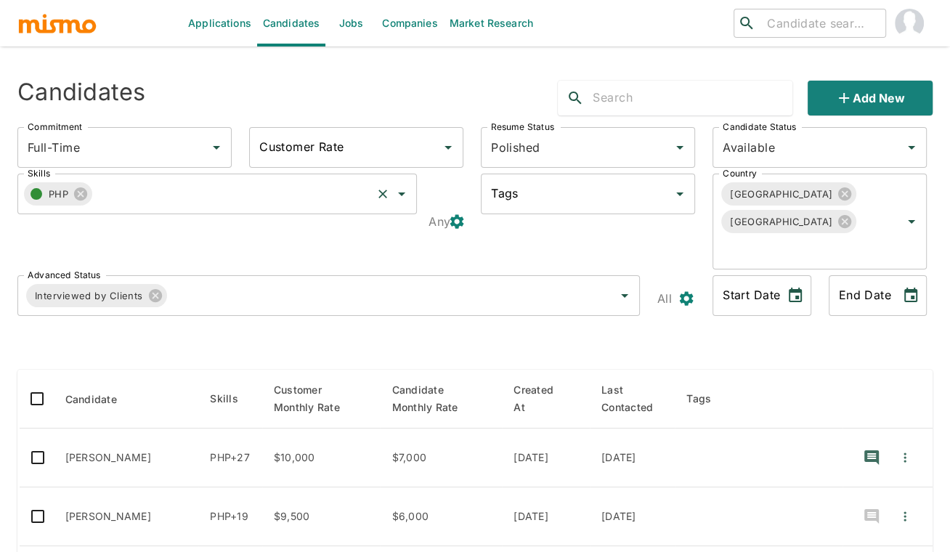
scroll to position [0, 0]
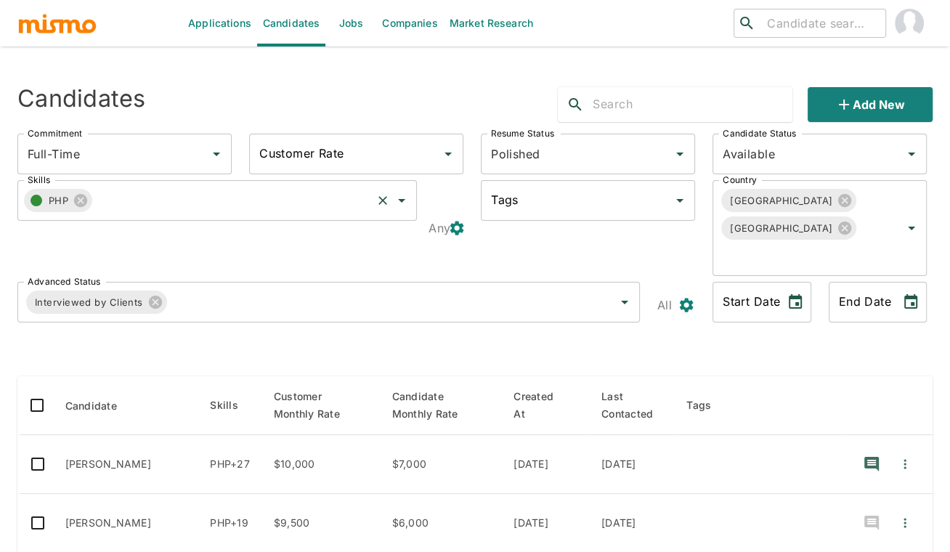
click at [459, 221] on icon "button" at bounding box center [458, 228] width 14 height 14
click at [471, 243] on li "All" at bounding box center [473, 247] width 45 height 29
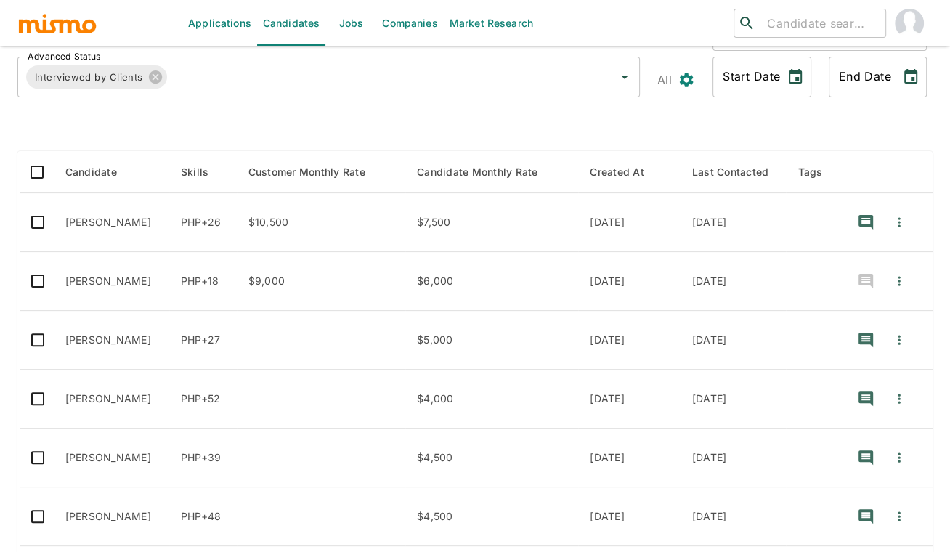
scroll to position [258, 0]
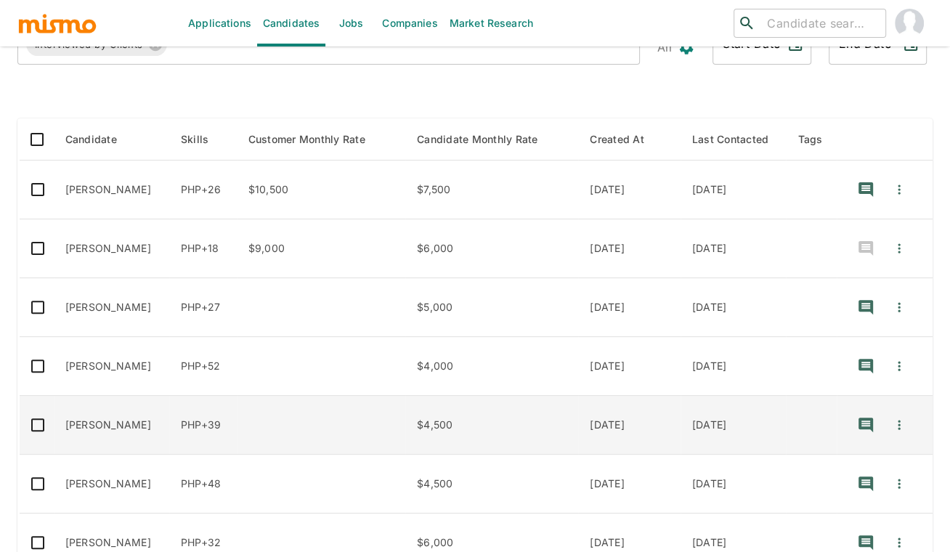
click at [348, 396] on td "enhanced table" at bounding box center [321, 425] width 169 height 59
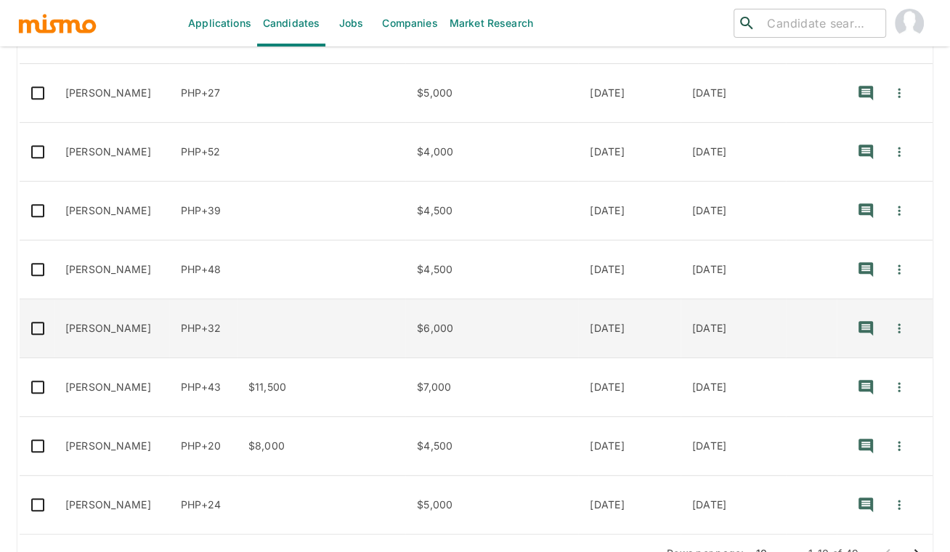
scroll to position [472, 0]
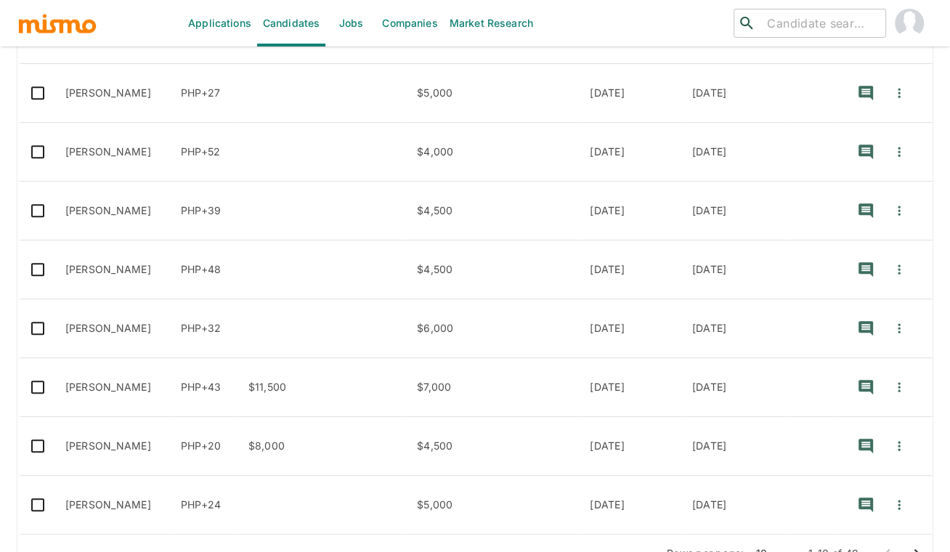
click at [913, 545] on icon "Go to next page" at bounding box center [916, 553] width 17 height 17
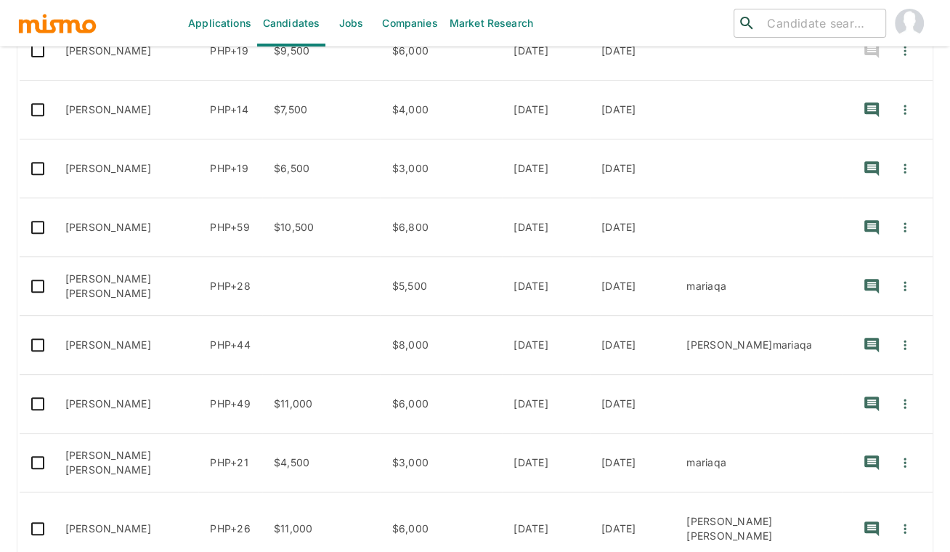
scroll to position [489, 0]
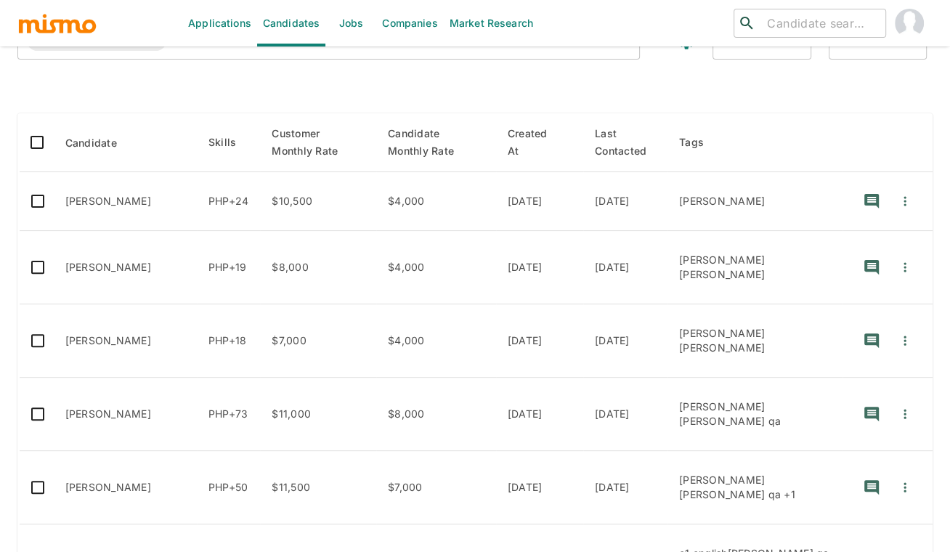
scroll to position [230, 0]
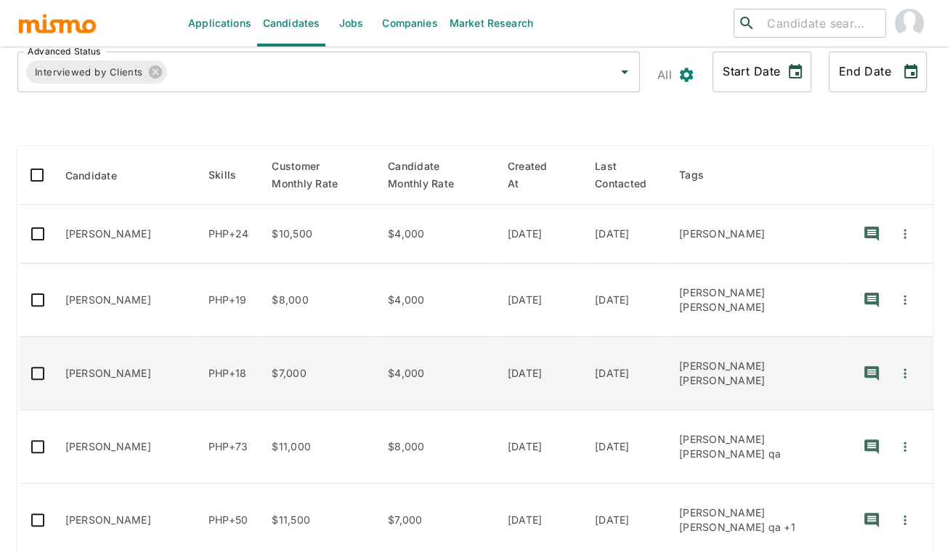
click at [197, 342] on td "PHP+18" at bounding box center [229, 373] width 64 height 73
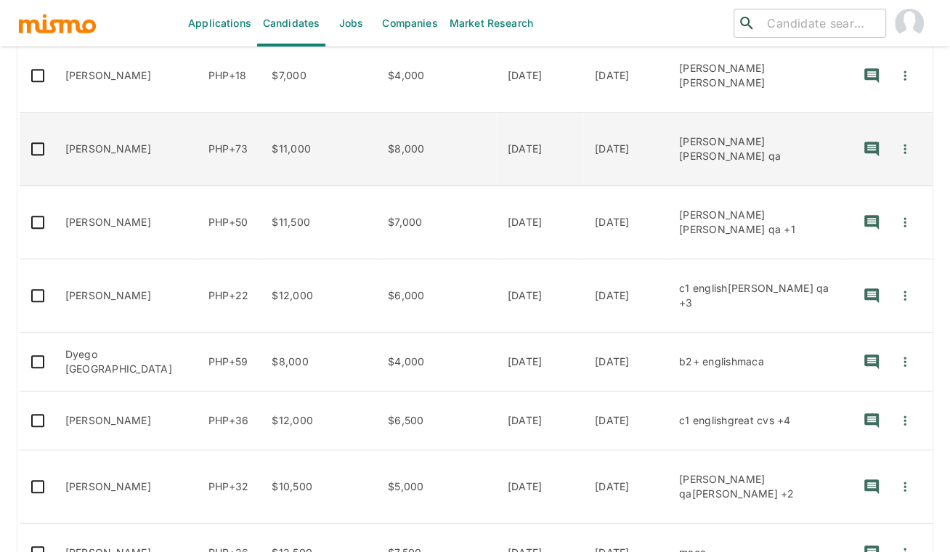
scroll to position [533, 0]
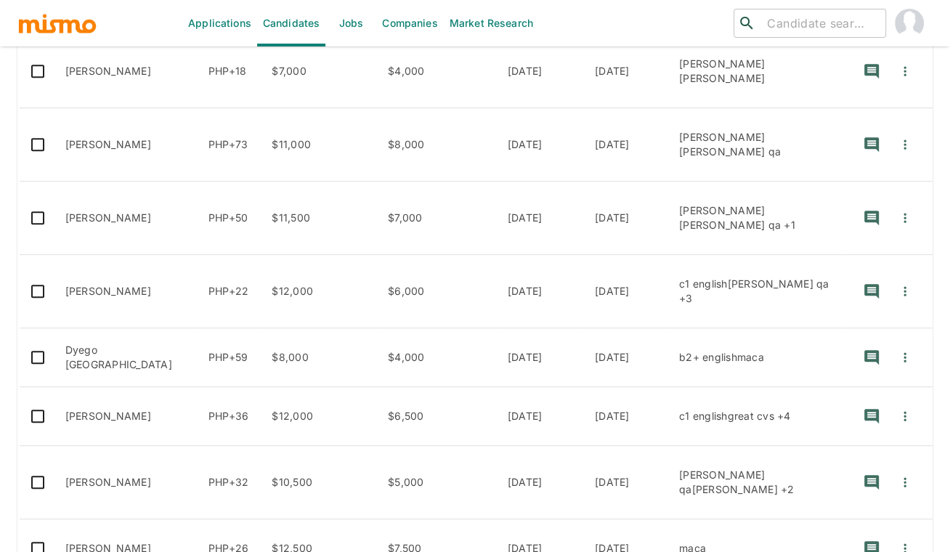
click at [633, 26] on div "​ ​" at bounding box center [780, 23] width 305 height 47
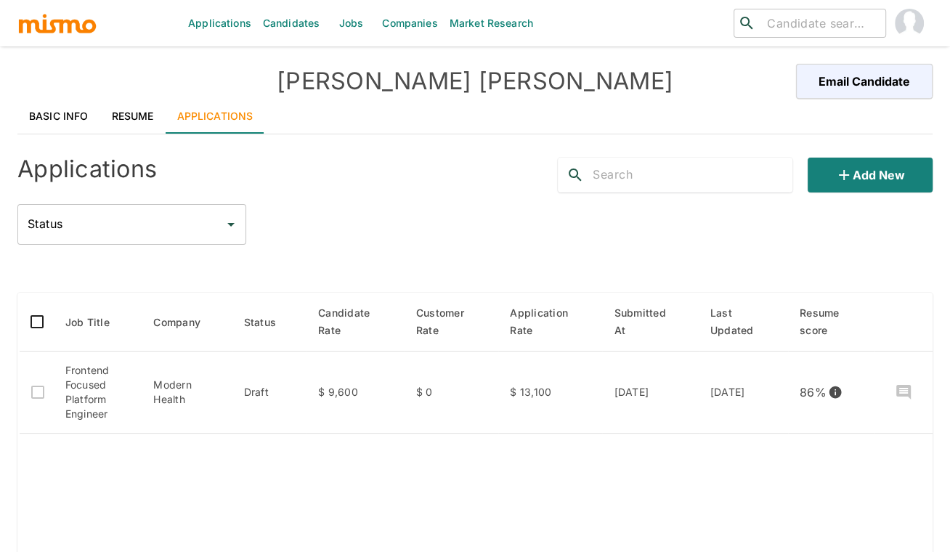
click at [132, 90] on div "[PERSON_NAME] Email Candidate" at bounding box center [475, 81] width 916 height 35
click at [144, 124] on link "Resume" at bounding box center [132, 116] width 65 height 35
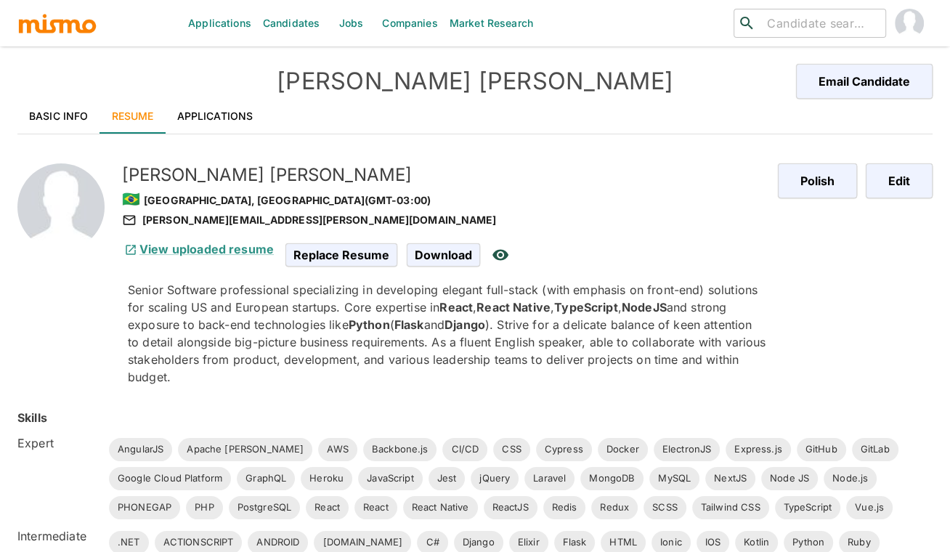
click at [604, 364] on p "Senior Software professional specializing in developing elegant full-stack (wit…" at bounding box center [447, 333] width 639 height 105
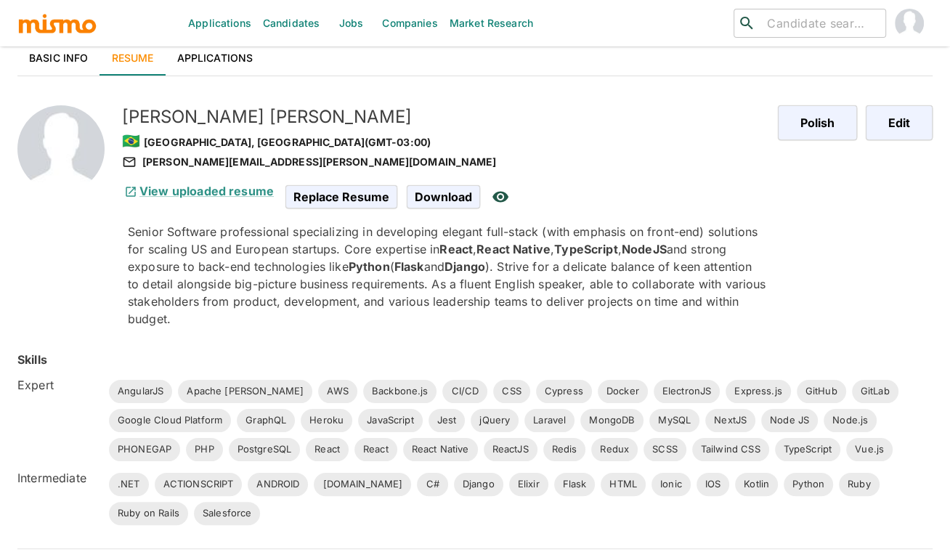
scroll to position [64, 0]
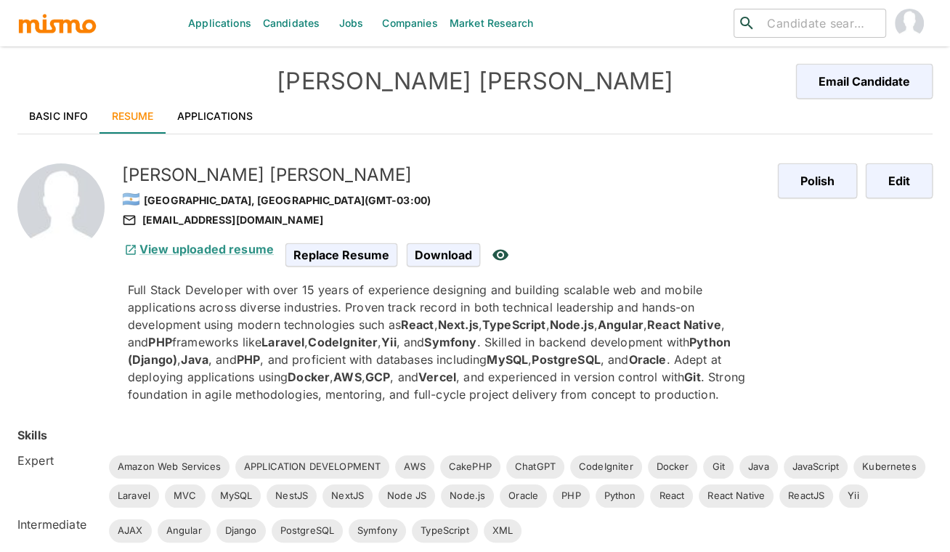
click at [524, 363] on strong "MySQL" at bounding box center [507, 359] width 41 height 15
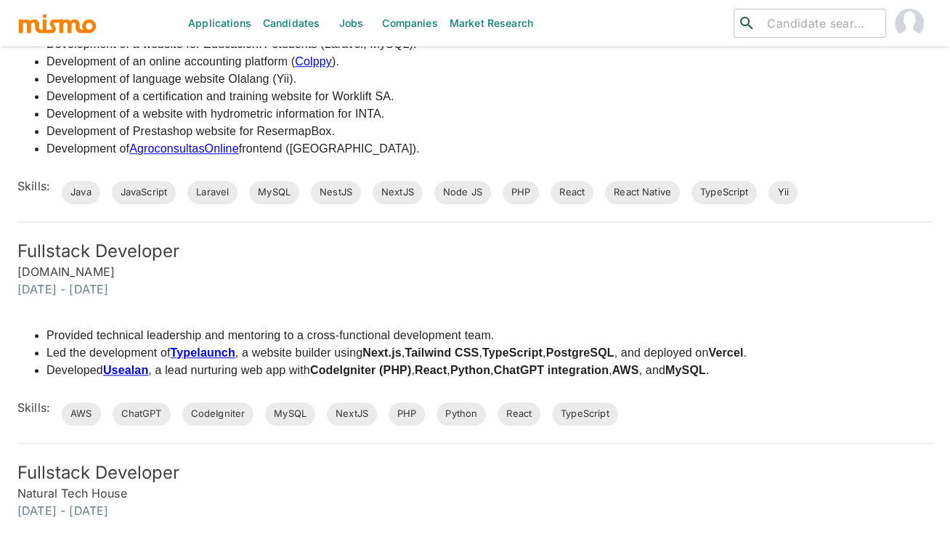
scroll to position [775, 0]
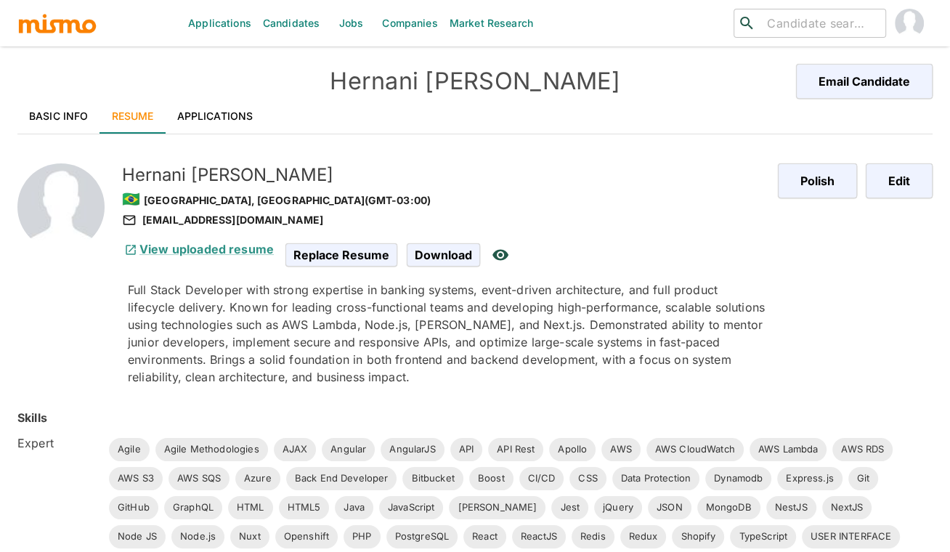
click at [609, 319] on p "Full Stack Developer with strong expertise in banking systems, event-driven arc…" at bounding box center [447, 333] width 639 height 105
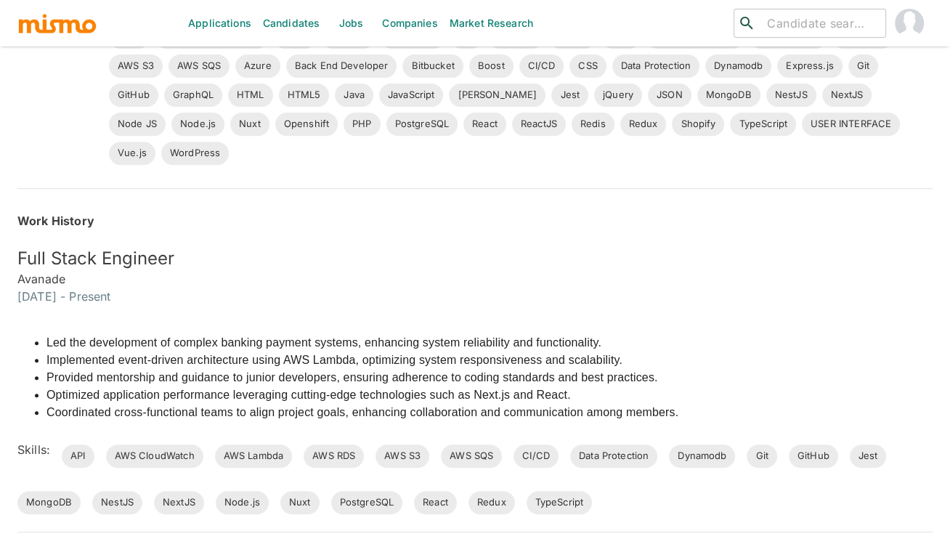
scroll to position [419, 0]
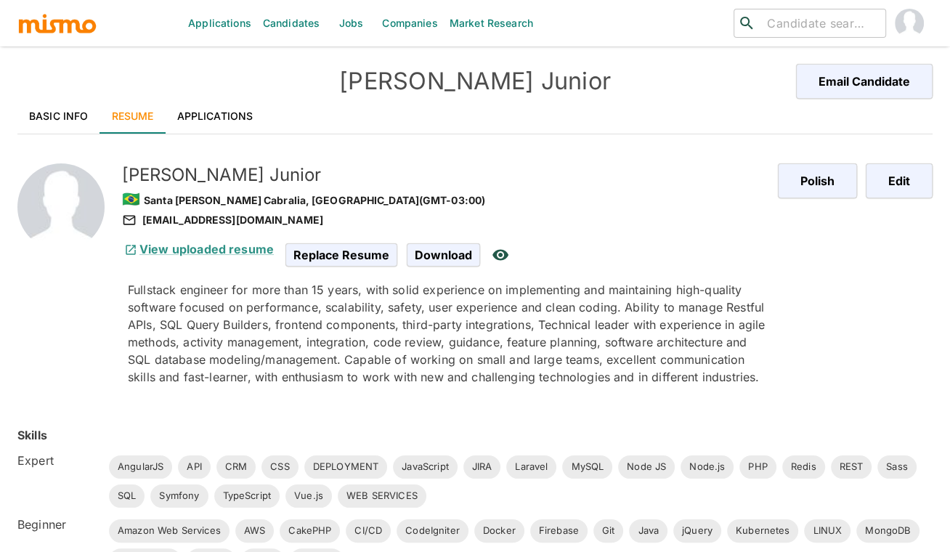
click at [371, 392] on div "Fullstack engineer for more than 15 years, with solid experience on implementin…" at bounding box center [441, 337] width 650 height 134
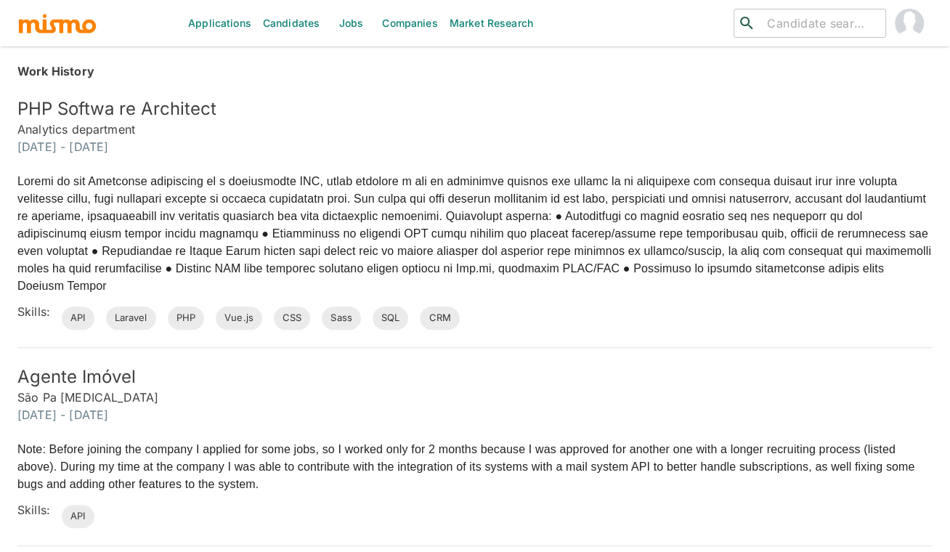
scroll to position [613, 0]
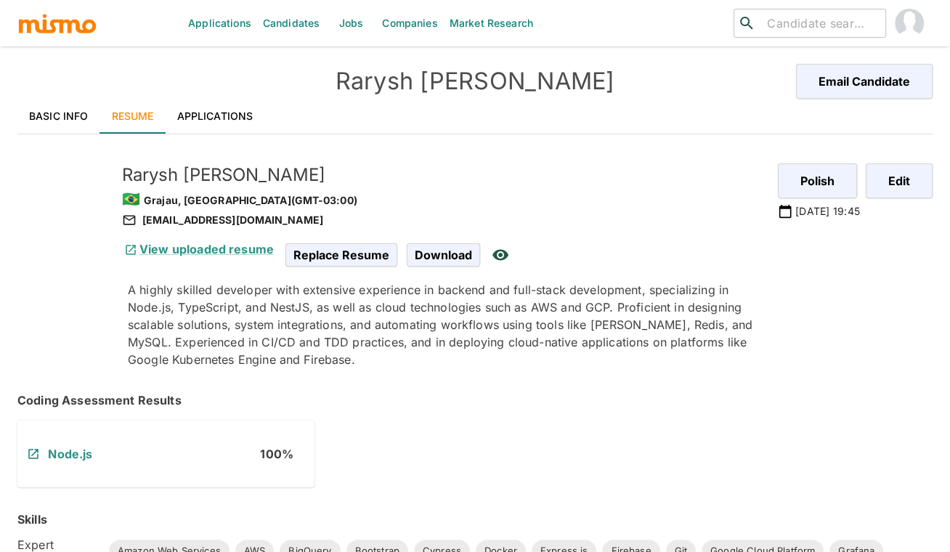
click at [509, 379] on div "Coding Assessment Results Node.js 100 %" at bounding box center [458, 422] width 950 height 131
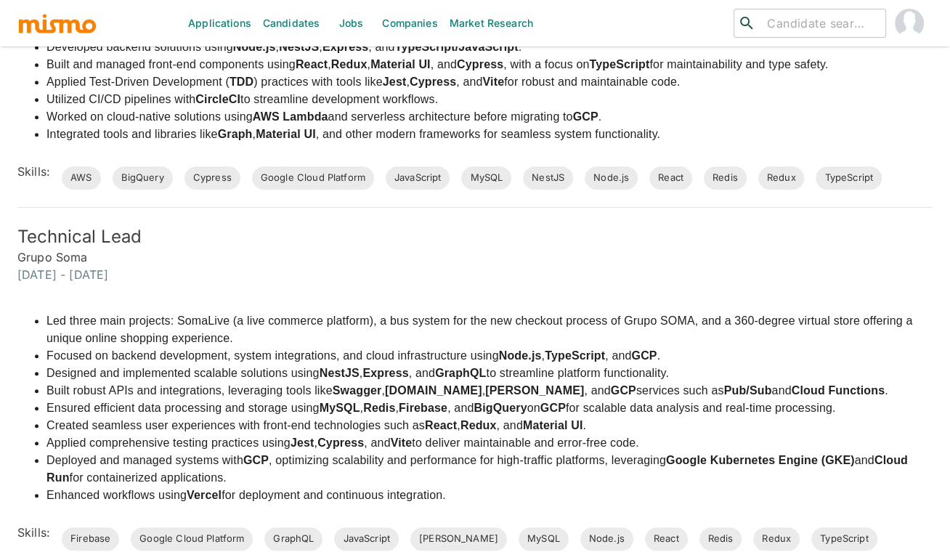
scroll to position [872, 0]
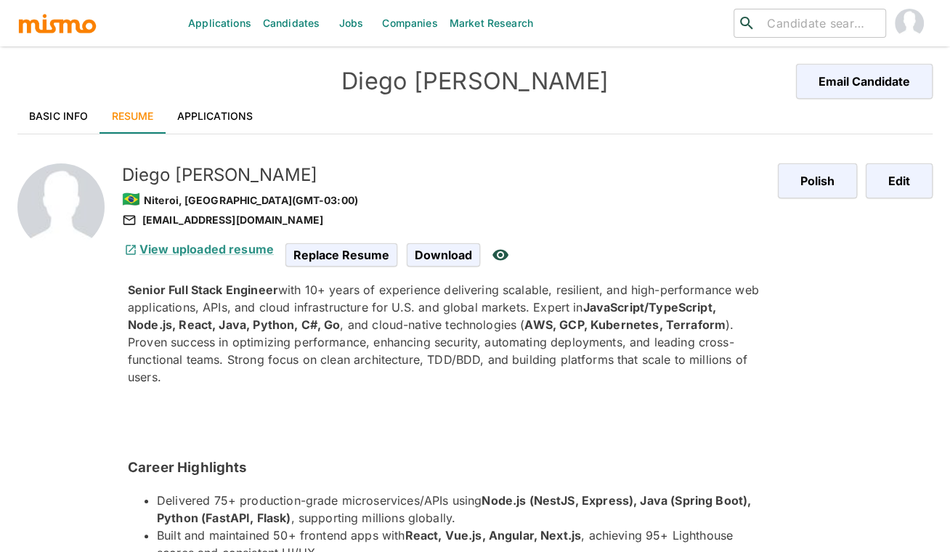
click at [302, 357] on p "Senior Full Stack Engineer with 10+ years of experience delivering scalable, re…" at bounding box center [447, 333] width 639 height 105
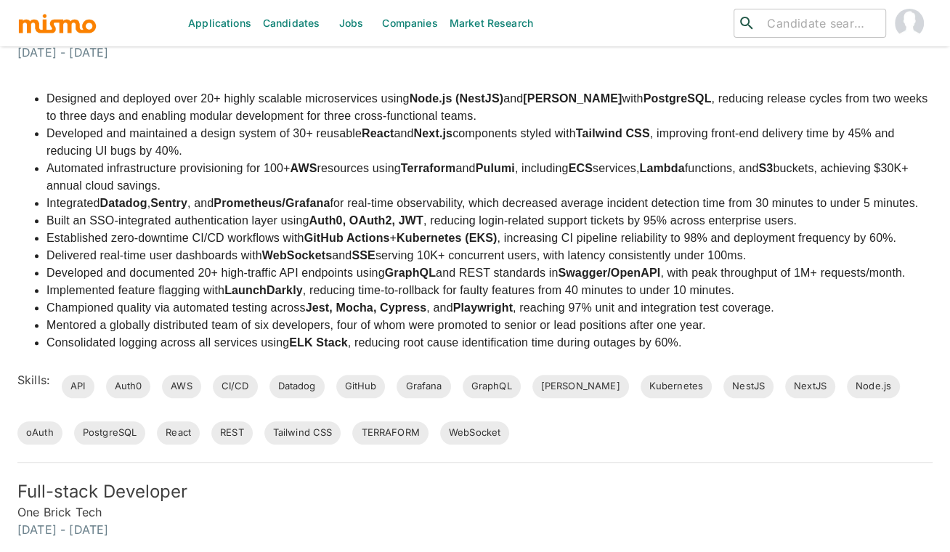
scroll to position [1033, 0]
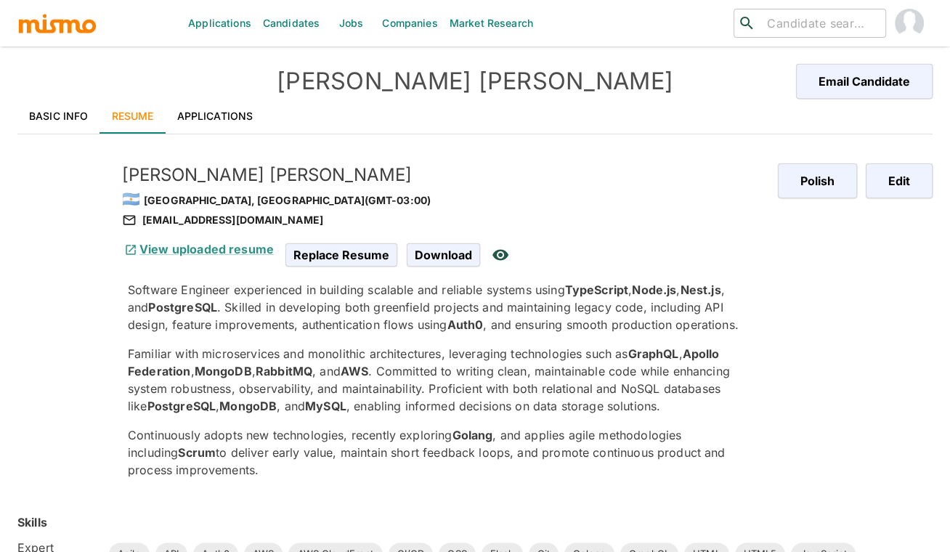
click at [488, 384] on p "Familiar with microservices and monolithic architectures, leveraging technologi…" at bounding box center [447, 380] width 639 height 70
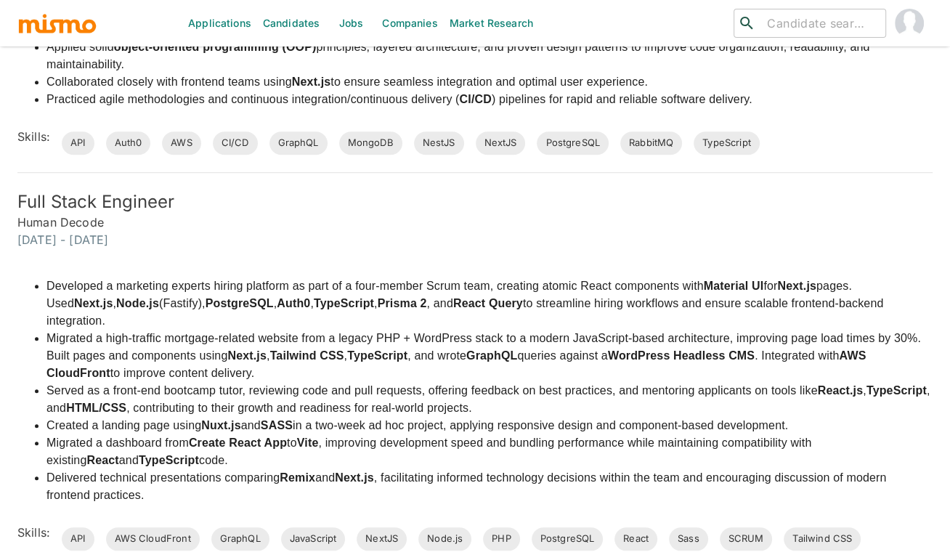
scroll to position [1065, 0]
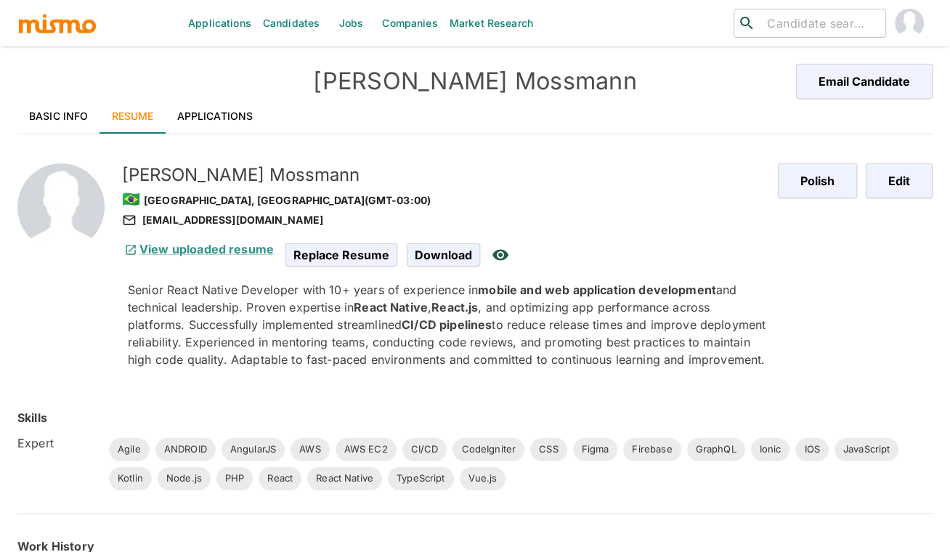
click at [338, 352] on p "Senior React Native Developer with 10+ years of experience in mobile and web ap…" at bounding box center [447, 324] width 639 height 87
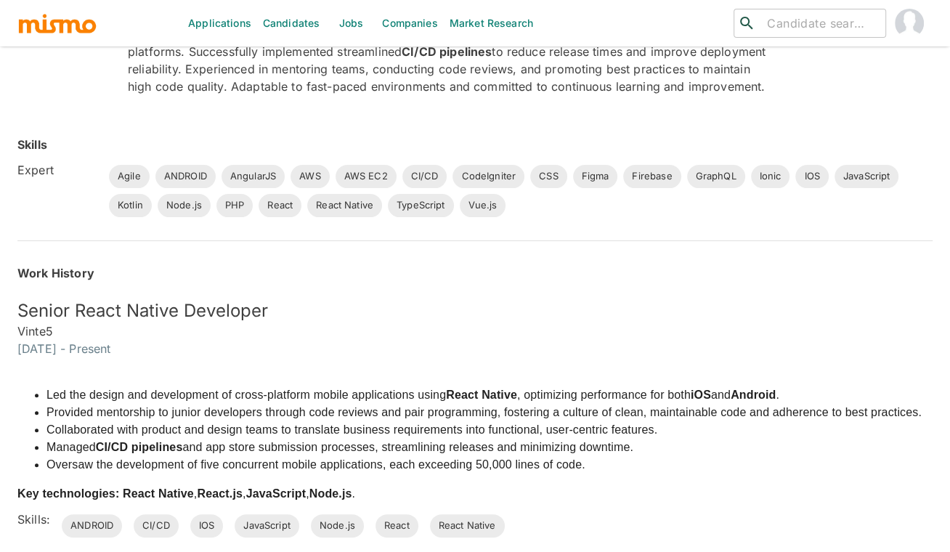
scroll to position [291, 0]
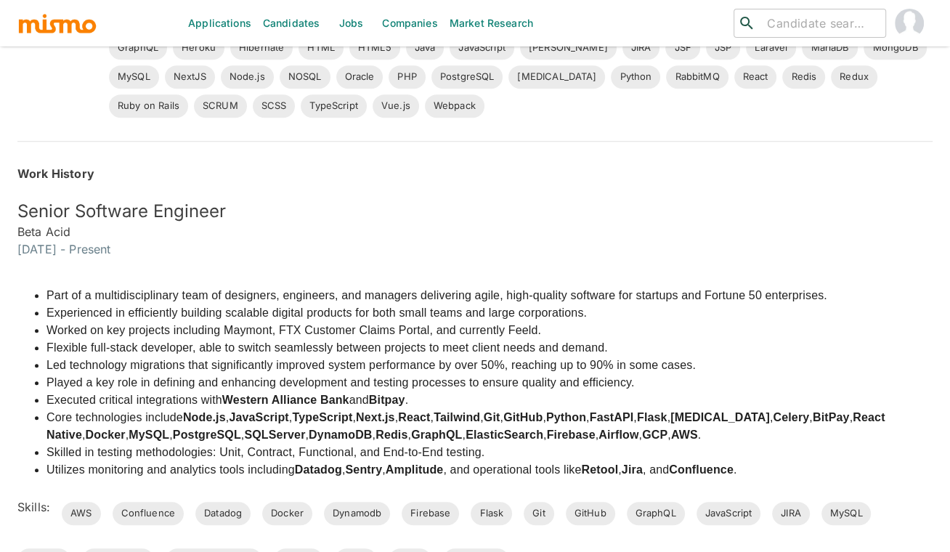
scroll to position [613, 0]
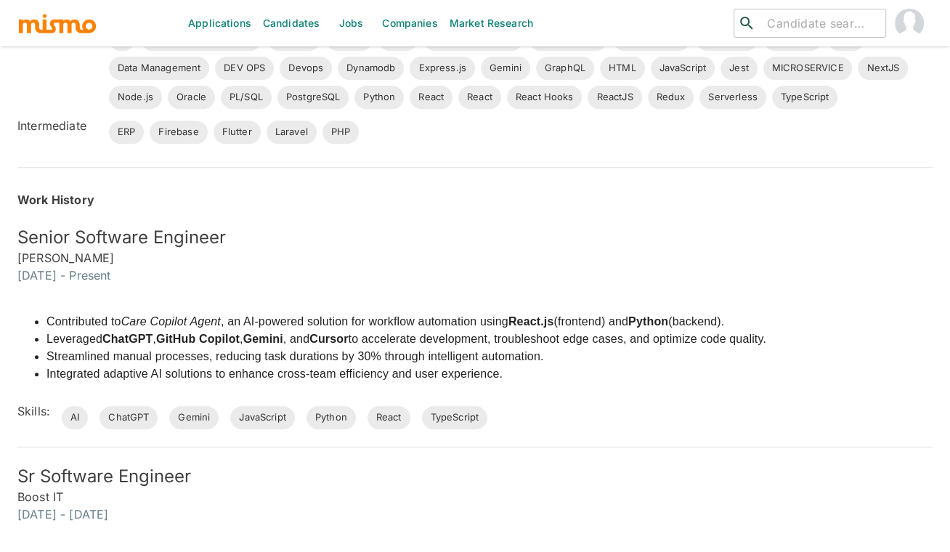
scroll to position [452, 0]
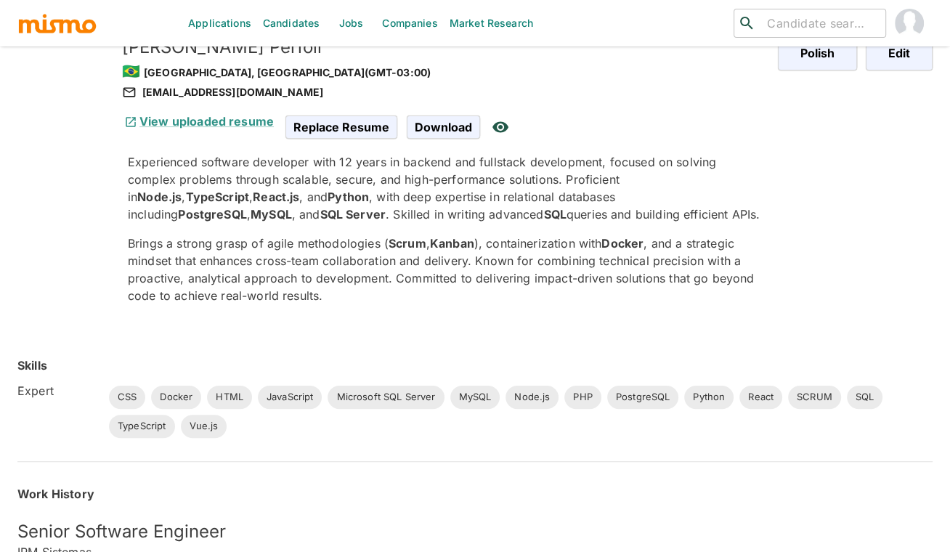
scroll to position [129, 0]
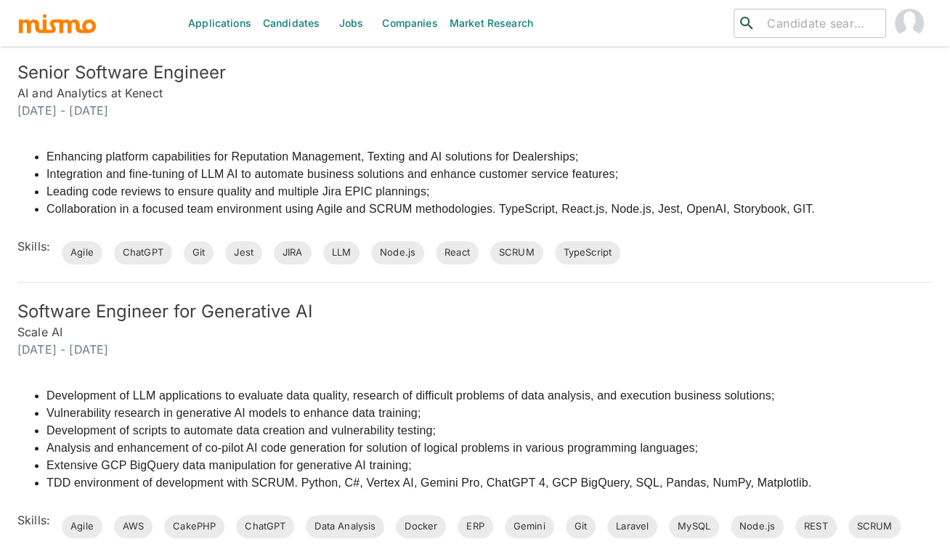
scroll to position [678, 0]
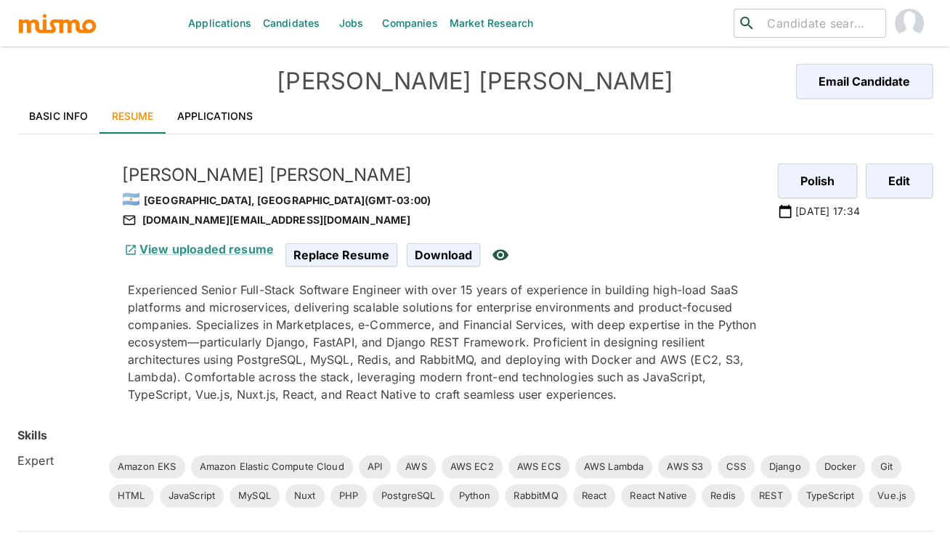
click at [202, 304] on p "Experienced Senior Full-Stack Software Engineer with over 15 years of experienc…" at bounding box center [447, 342] width 639 height 122
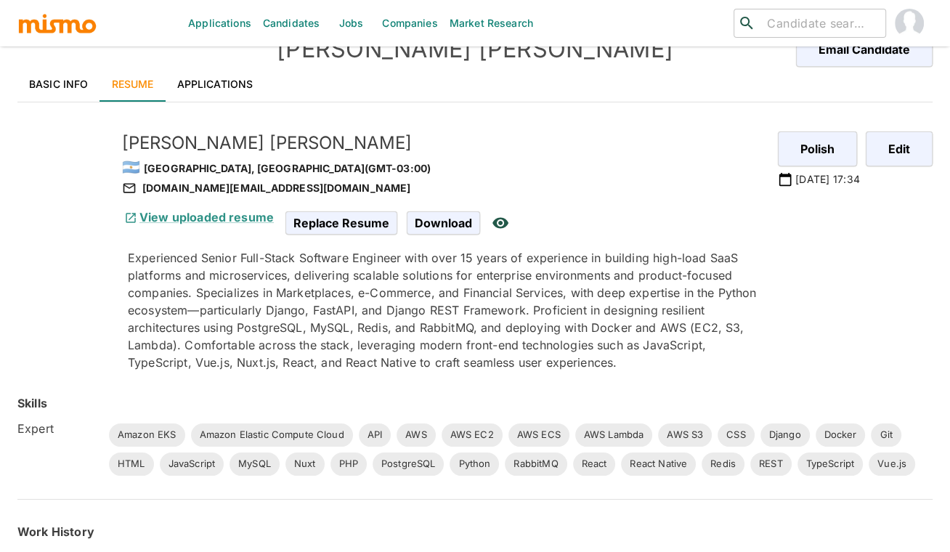
scroll to position [64, 0]
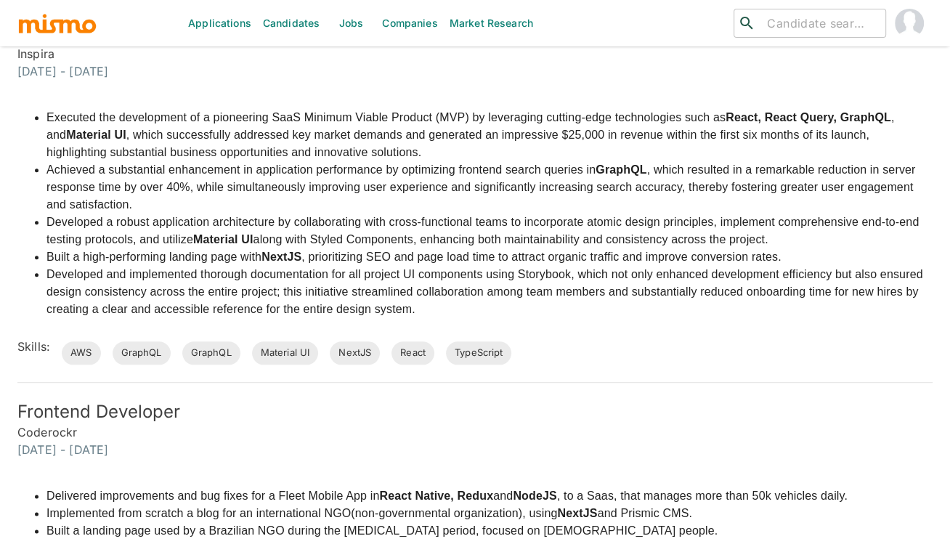
scroll to position [1130, 0]
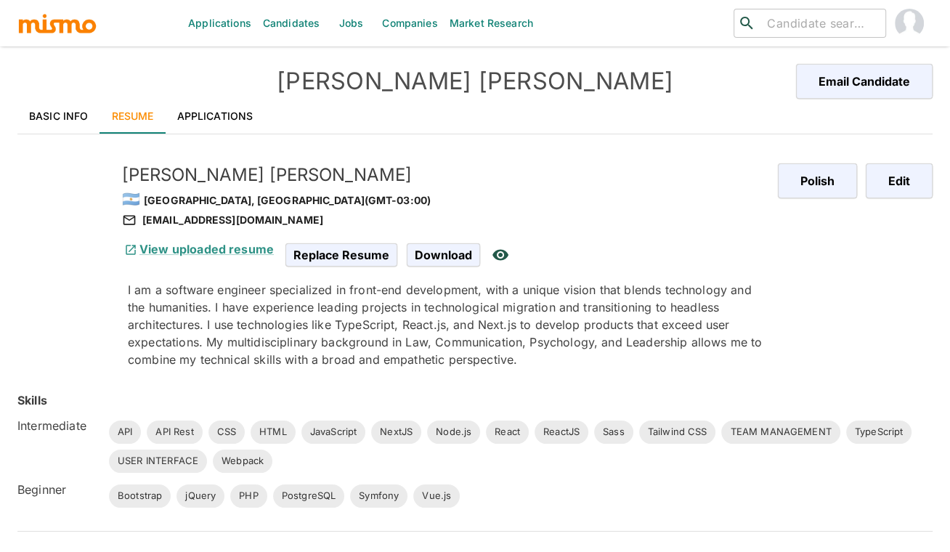
click at [288, 339] on div "I am a software engineer specialized in front-end development, with a unique vi…" at bounding box center [447, 324] width 639 height 87
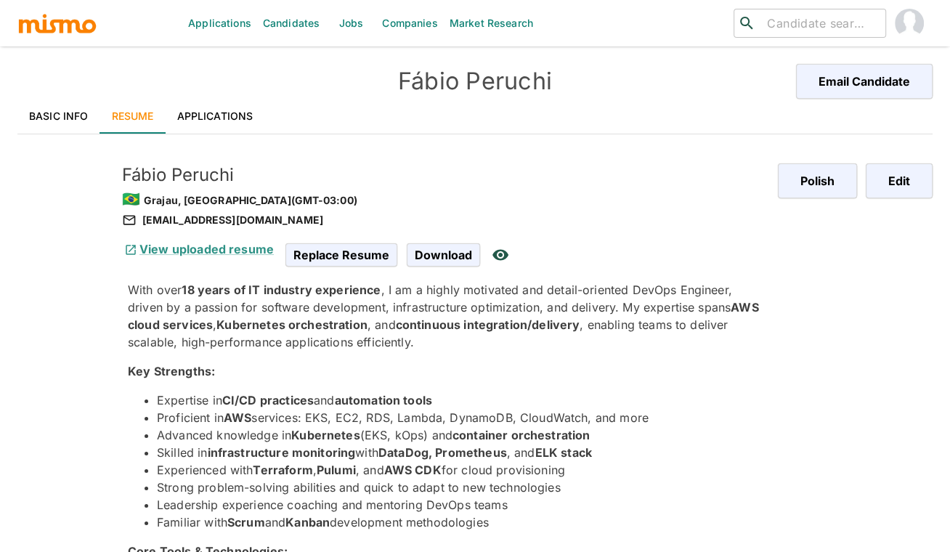
click at [386, 429] on li "Advanced knowledge in Kubernetes (EKS, kOps) and container orchestration" at bounding box center [462, 435] width 610 height 17
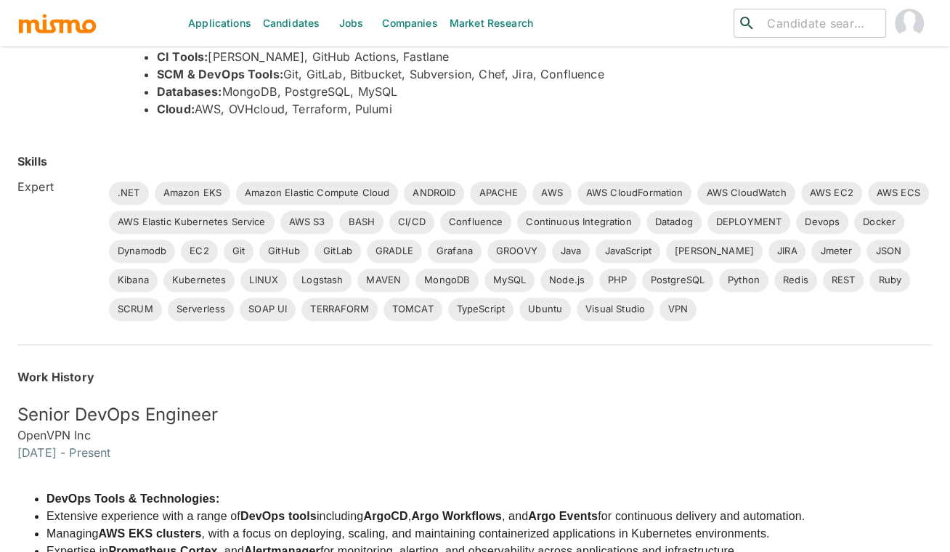
scroll to position [581, 0]
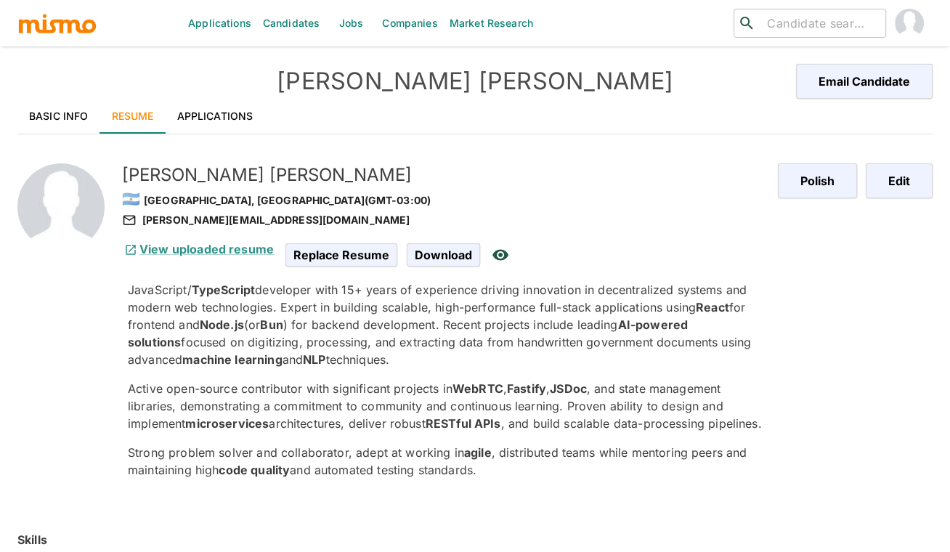
click at [337, 384] on p "Active open-source contributor with significant projects in WebRTC , Fastify , …" at bounding box center [447, 406] width 639 height 52
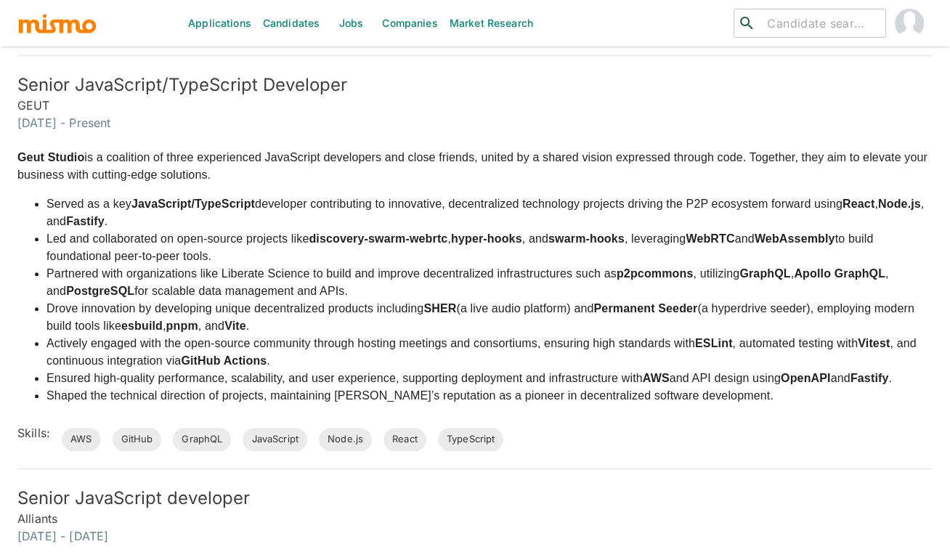
scroll to position [936, 0]
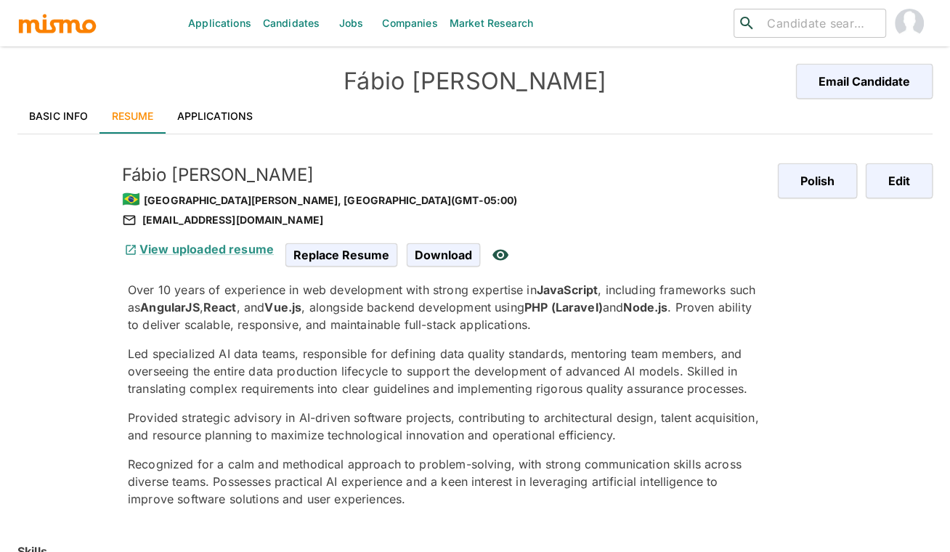
click at [350, 363] on p "Led specialized AI data teams, responsible for defining data quality standards,…" at bounding box center [447, 371] width 639 height 52
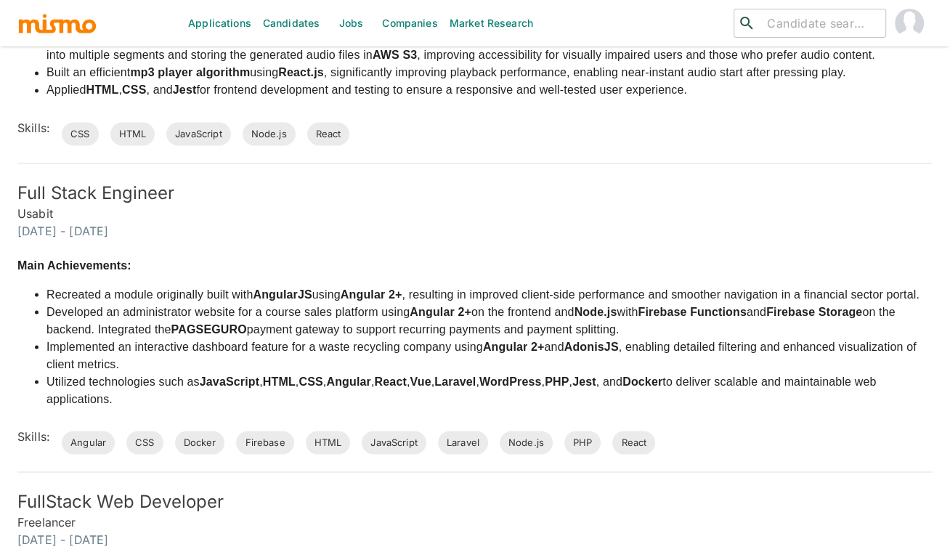
scroll to position [2067, 0]
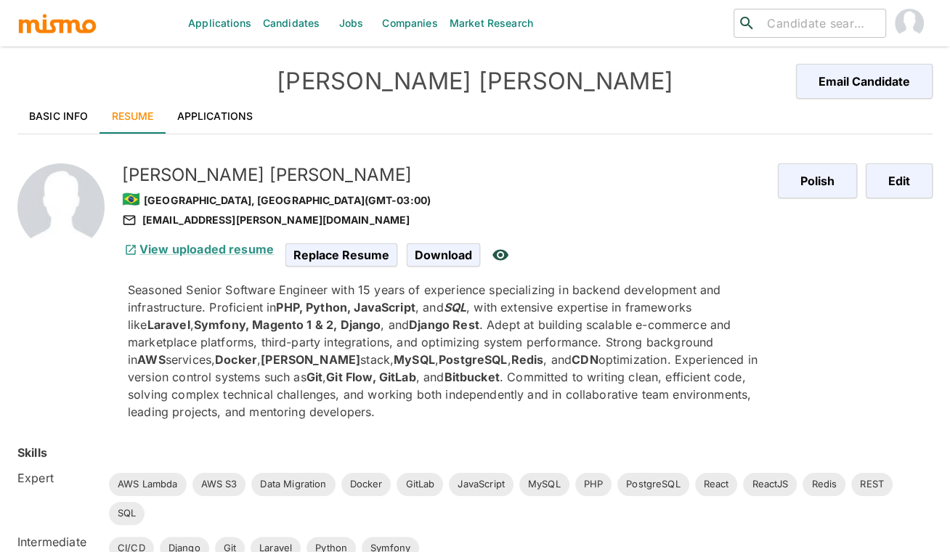
click at [581, 336] on p "Seasoned Senior Software Engineer with 15 years of experience specializing in b…" at bounding box center [447, 351] width 639 height 140
click at [209, 116] on link "Applications" at bounding box center [216, 116] width 100 height 35
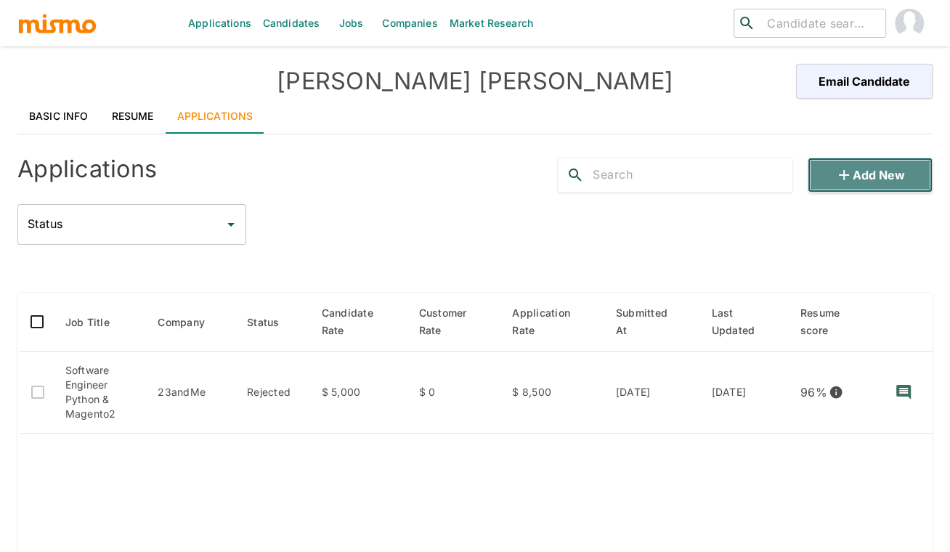
click at [867, 170] on button "Add new" at bounding box center [870, 175] width 125 height 35
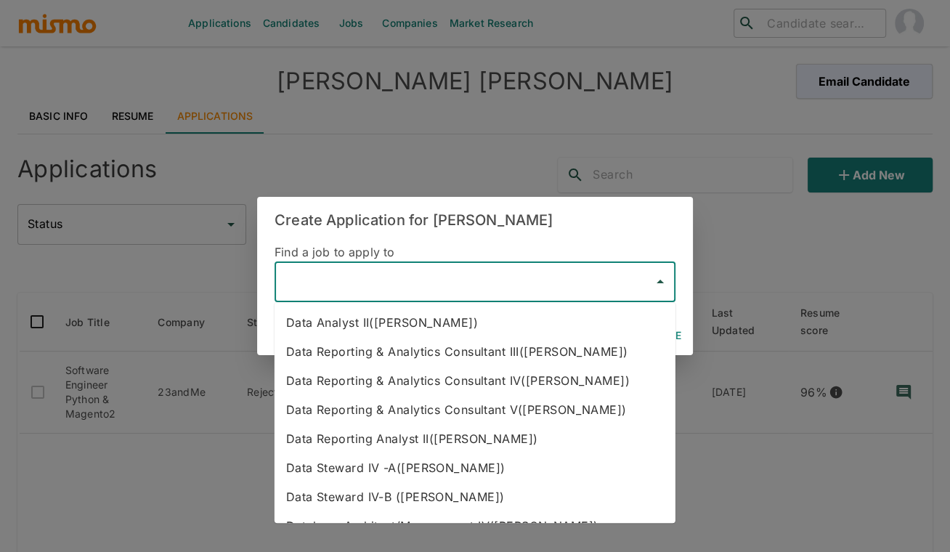
click at [412, 283] on input "text" at bounding box center [464, 282] width 366 height 28
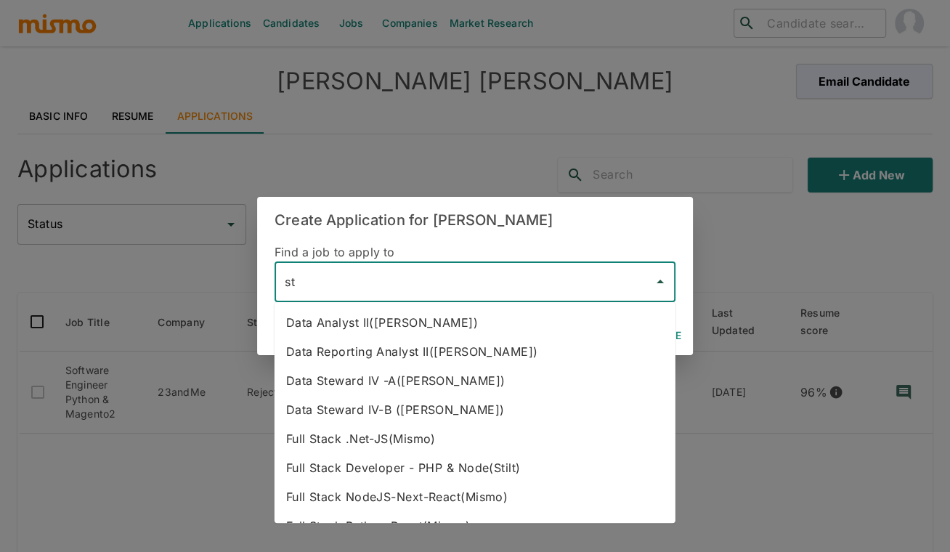
click at [445, 469] on li "Full Stack Developer - PHP & Node(Stilt)" at bounding box center [475, 467] width 401 height 29
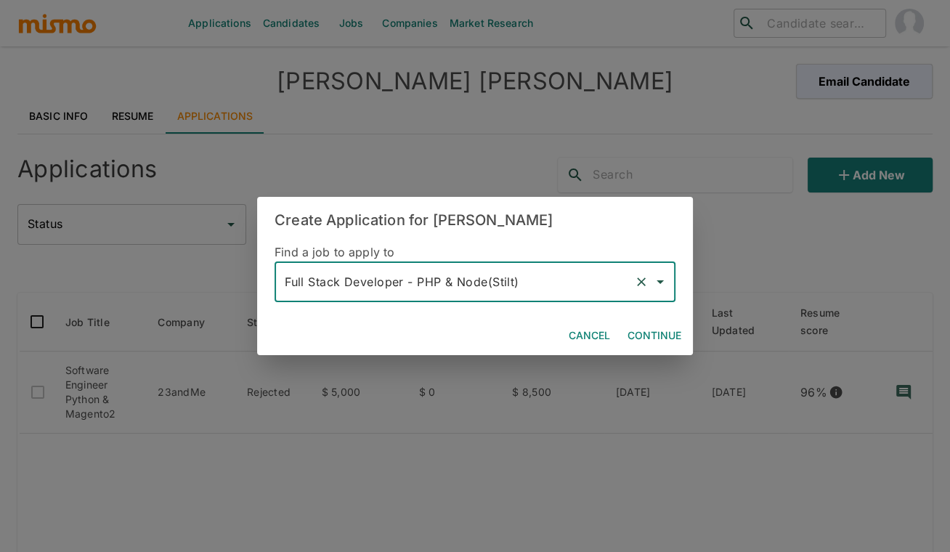
type input "Full Stack Developer - PHP & Node(Stilt)"
click at [655, 336] on button "Continue" at bounding box center [654, 336] width 65 height 27
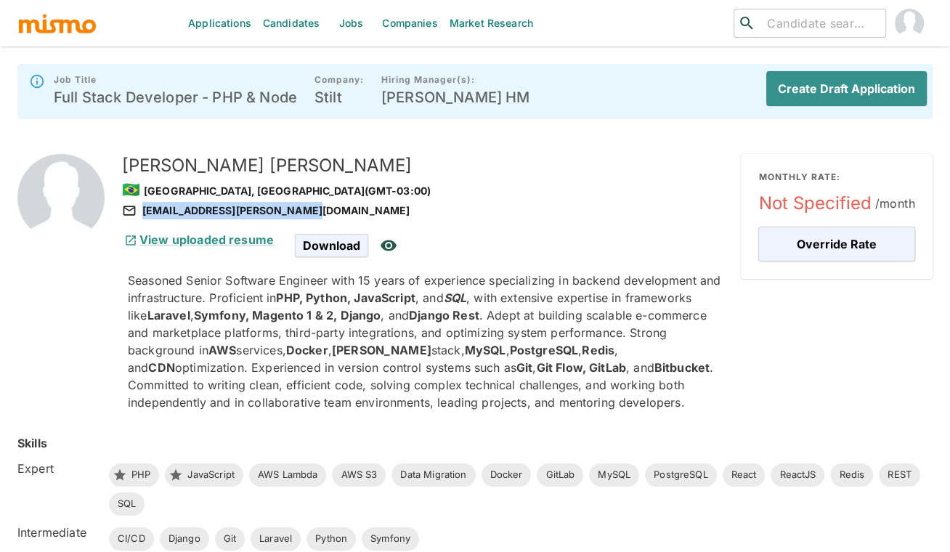
drag, startPoint x: 310, startPoint y: 212, endPoint x: 302, endPoint y: 213, distance: 8.8
click at [302, 213] on div "developer.fernando@gmail.com" at bounding box center [425, 210] width 607 height 17
copy div "developer.fernando@gmail.com"
click at [844, 85] on button "Create Draft Application" at bounding box center [844, 88] width 166 height 35
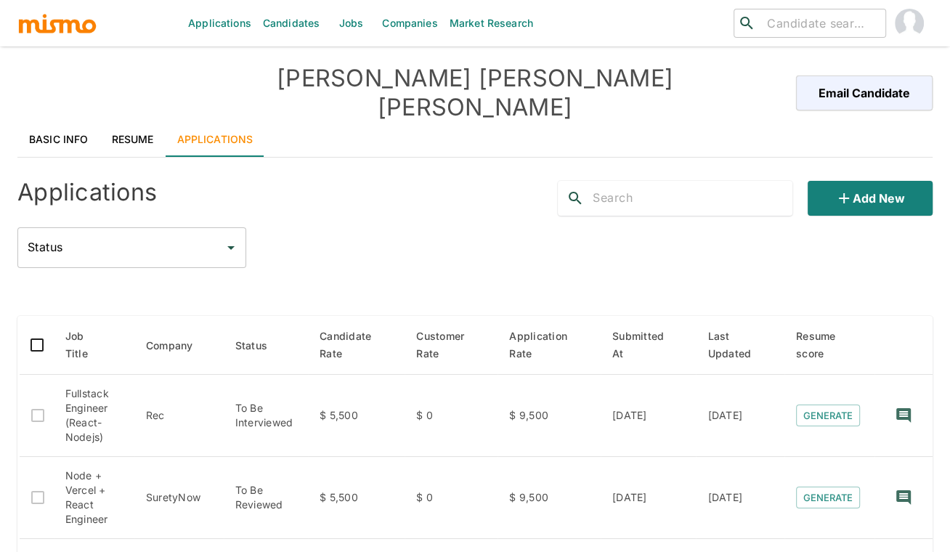
click at [102, 122] on link "Resume" at bounding box center [132, 139] width 65 height 35
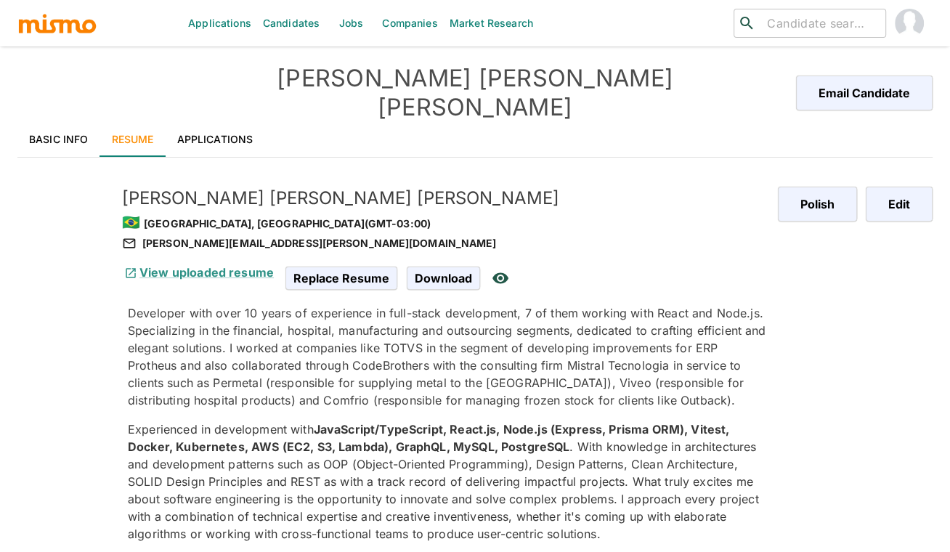
click at [361, 456] on span ". With knowledge in architectures and development patterns such as OOP (Object-…" at bounding box center [443, 491] width 631 height 102
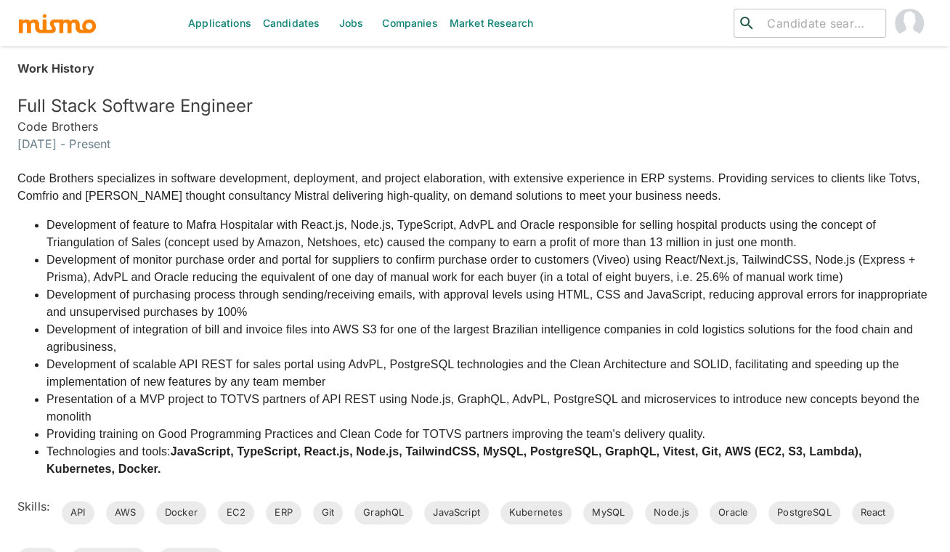
scroll to position [710, 0]
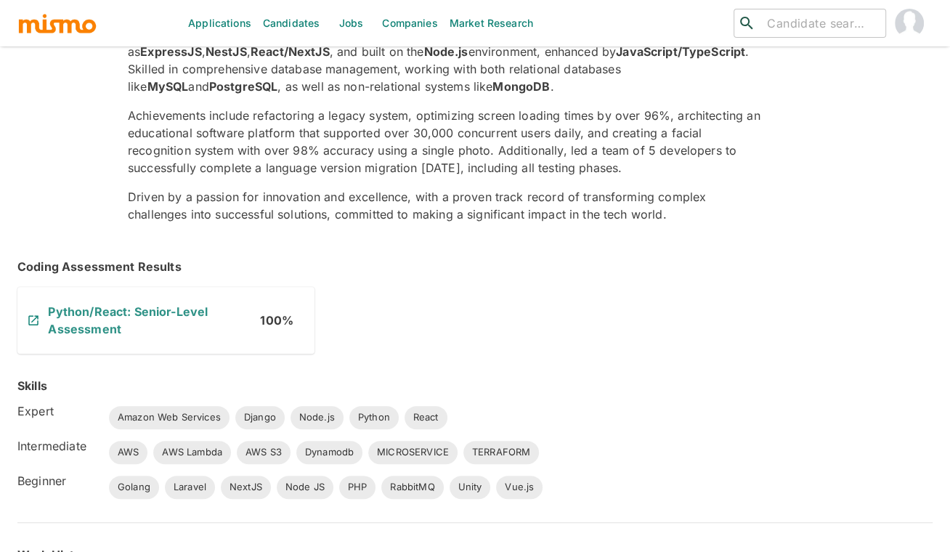
scroll to position [291, 0]
